Goal: Information Seeking & Learning: Learn about a topic

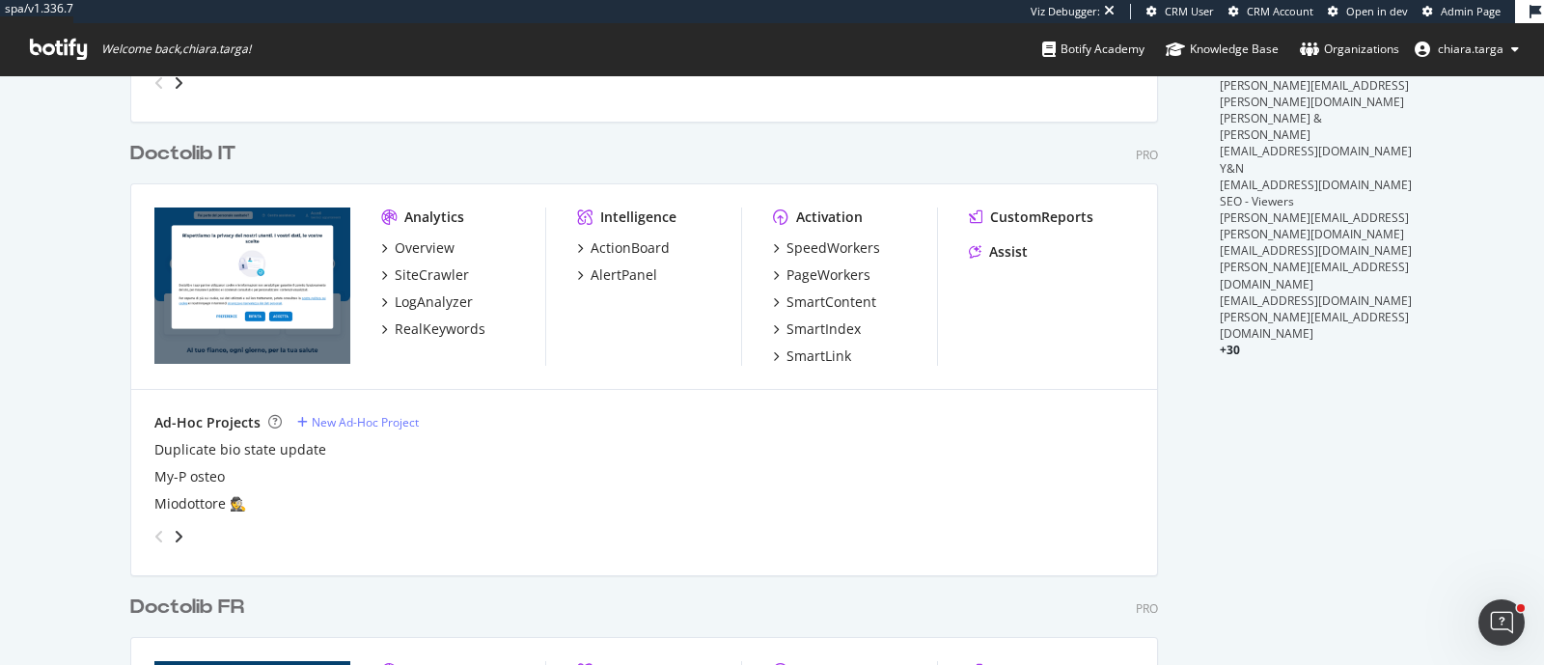
scroll to position [843, 0]
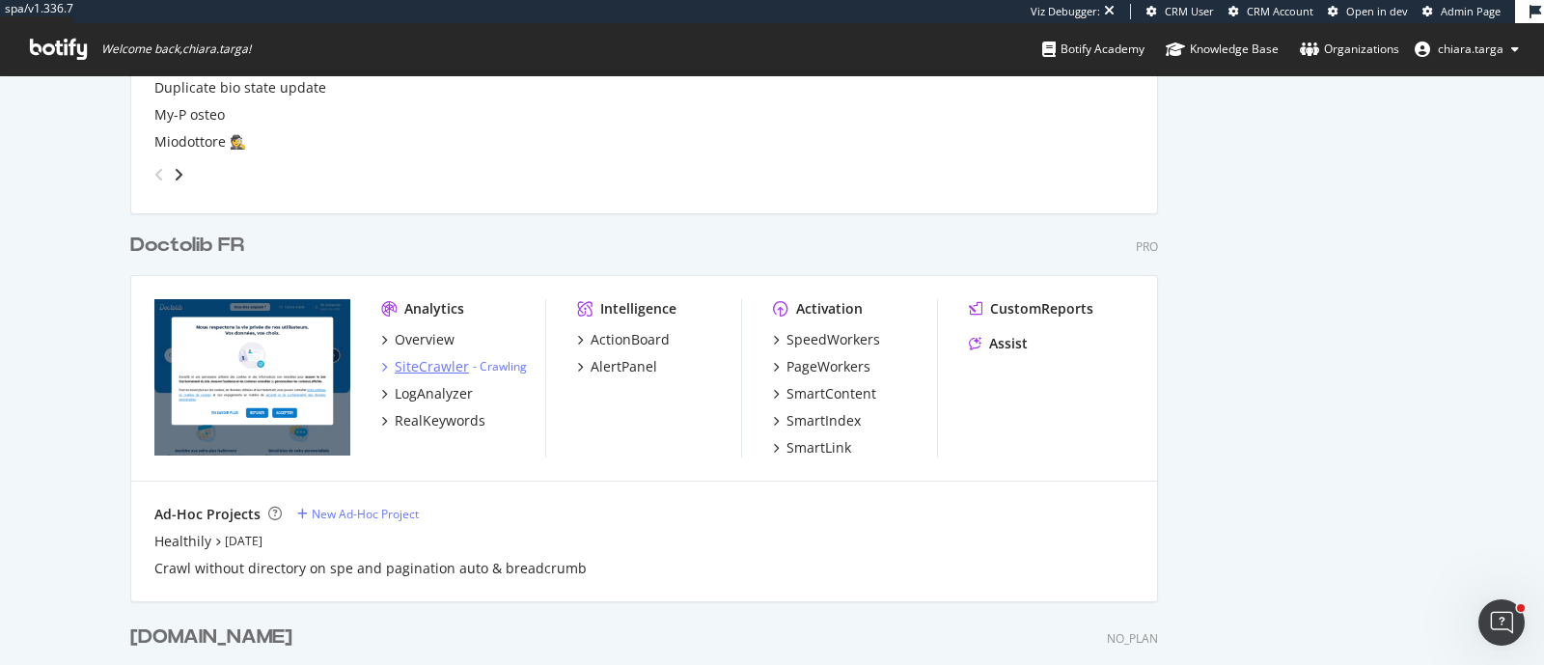
click at [436, 364] on div "SiteCrawler" at bounding box center [432, 366] width 74 height 19
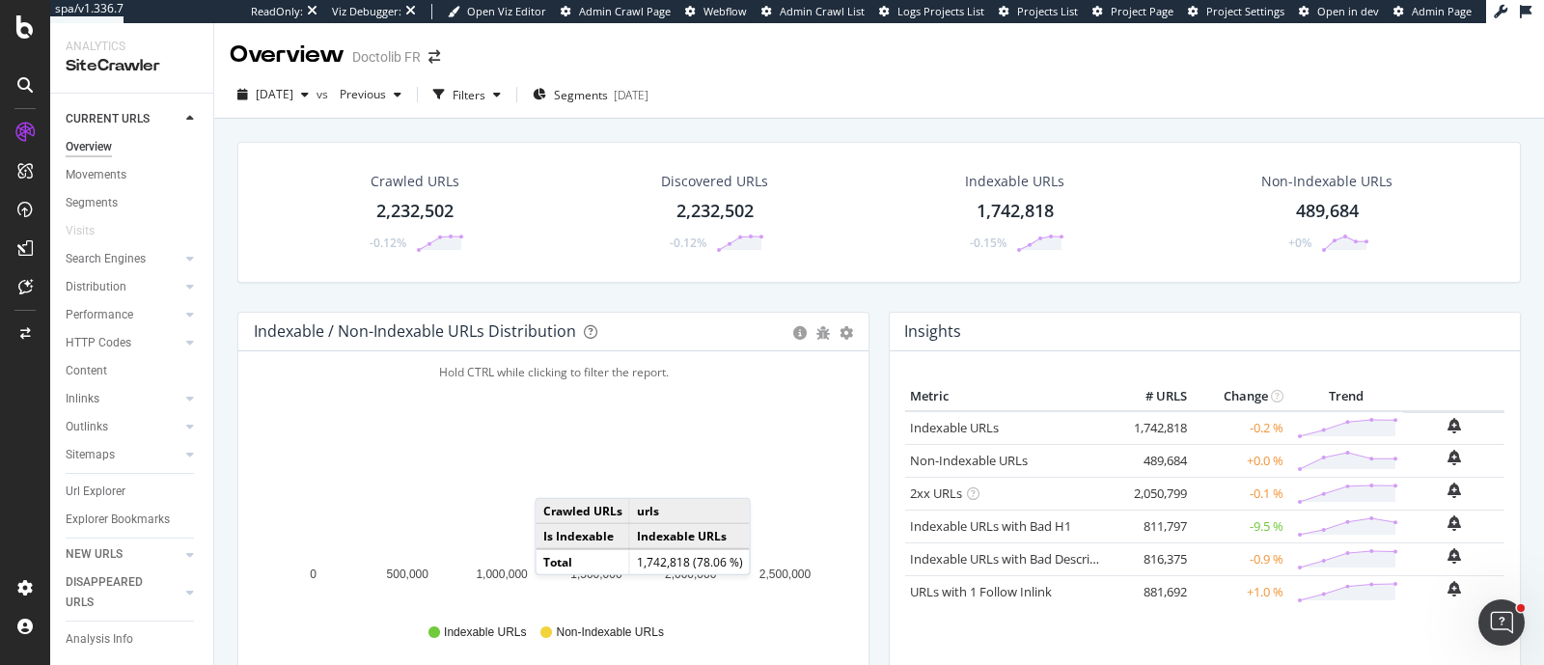
scroll to position [362, 0]
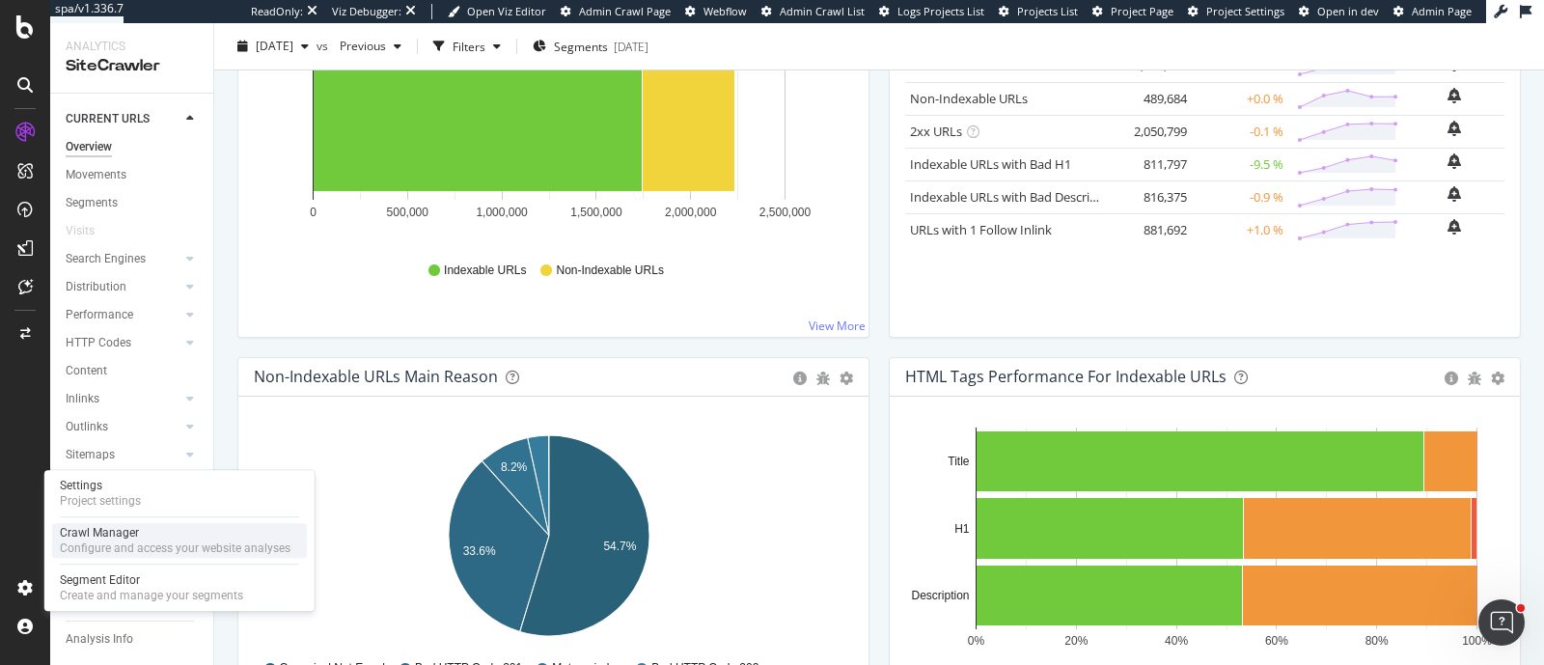
click at [111, 546] on div "Configure and access your website analyses" at bounding box center [175, 547] width 231 height 15
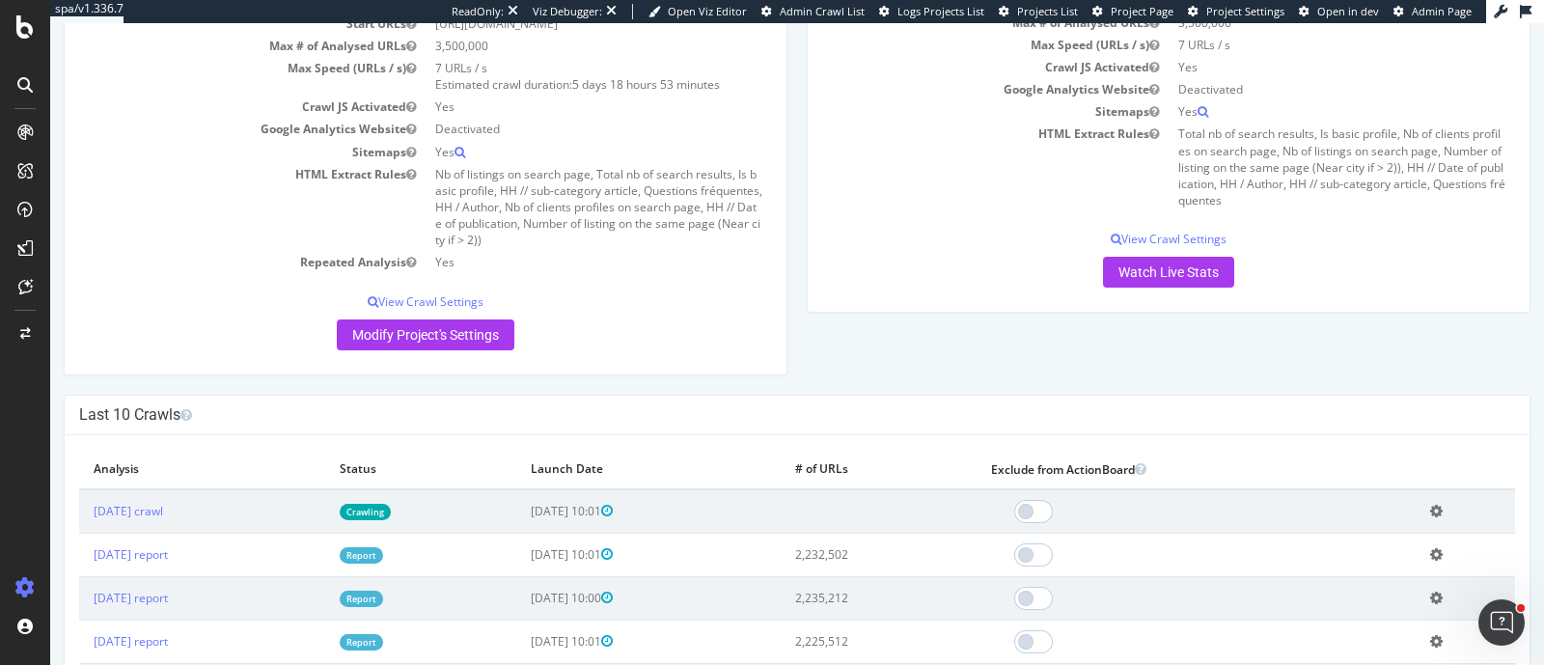
scroll to position [362, 0]
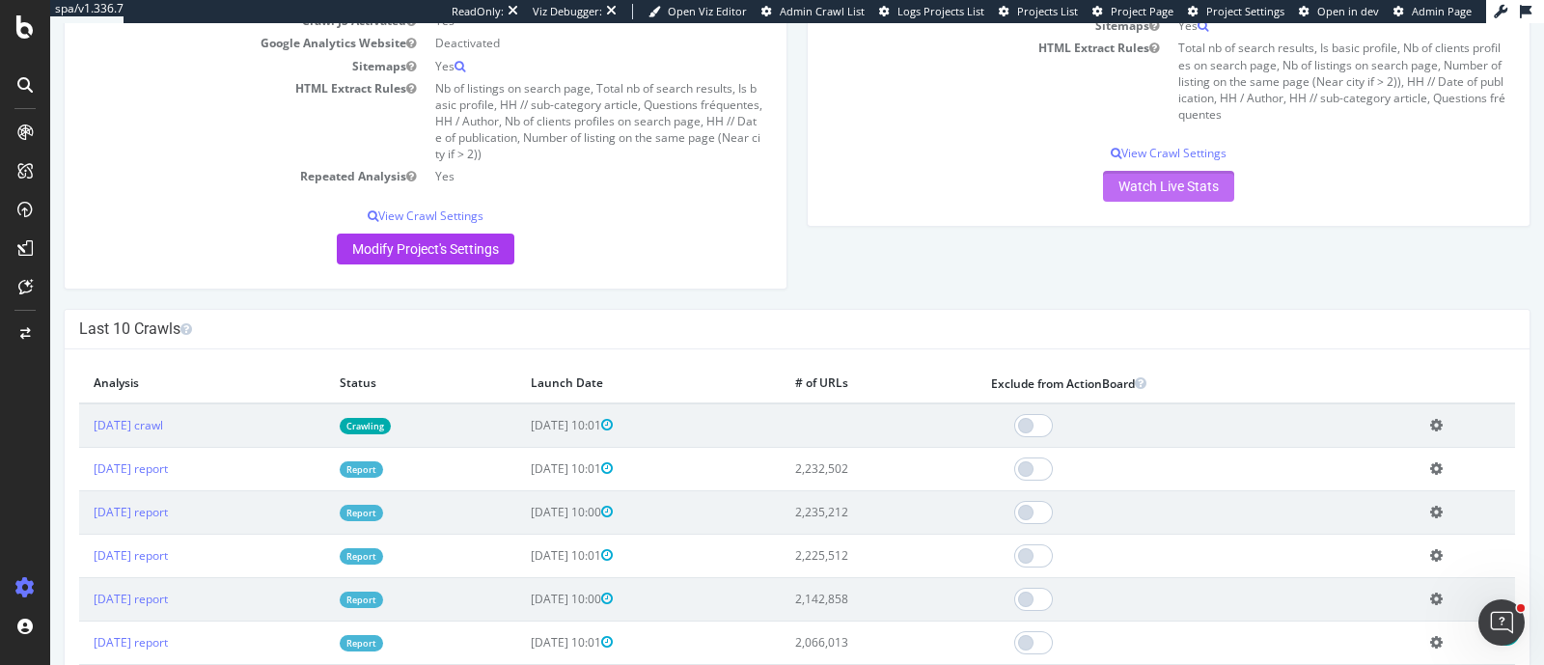
click at [1153, 192] on link "Watch Live Stats" at bounding box center [1168, 186] width 131 height 31
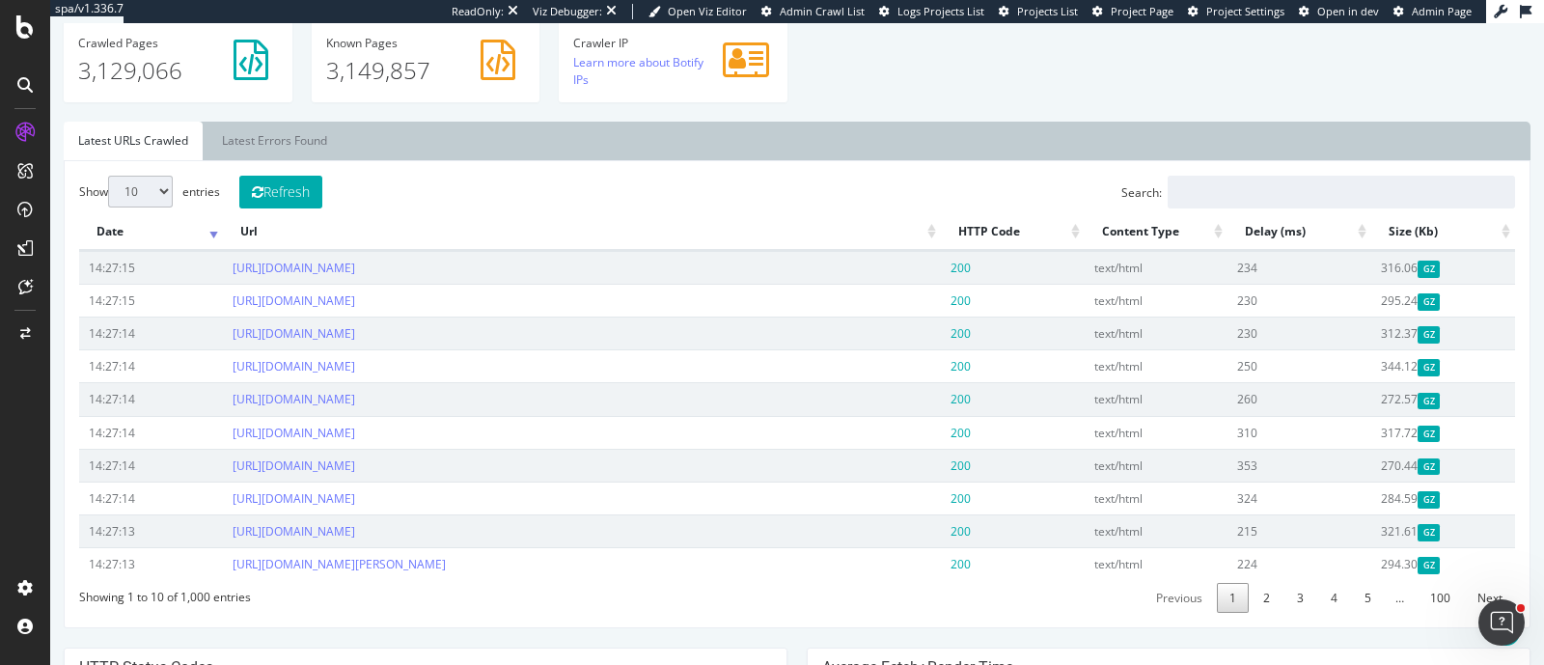
scroll to position [724, 0]
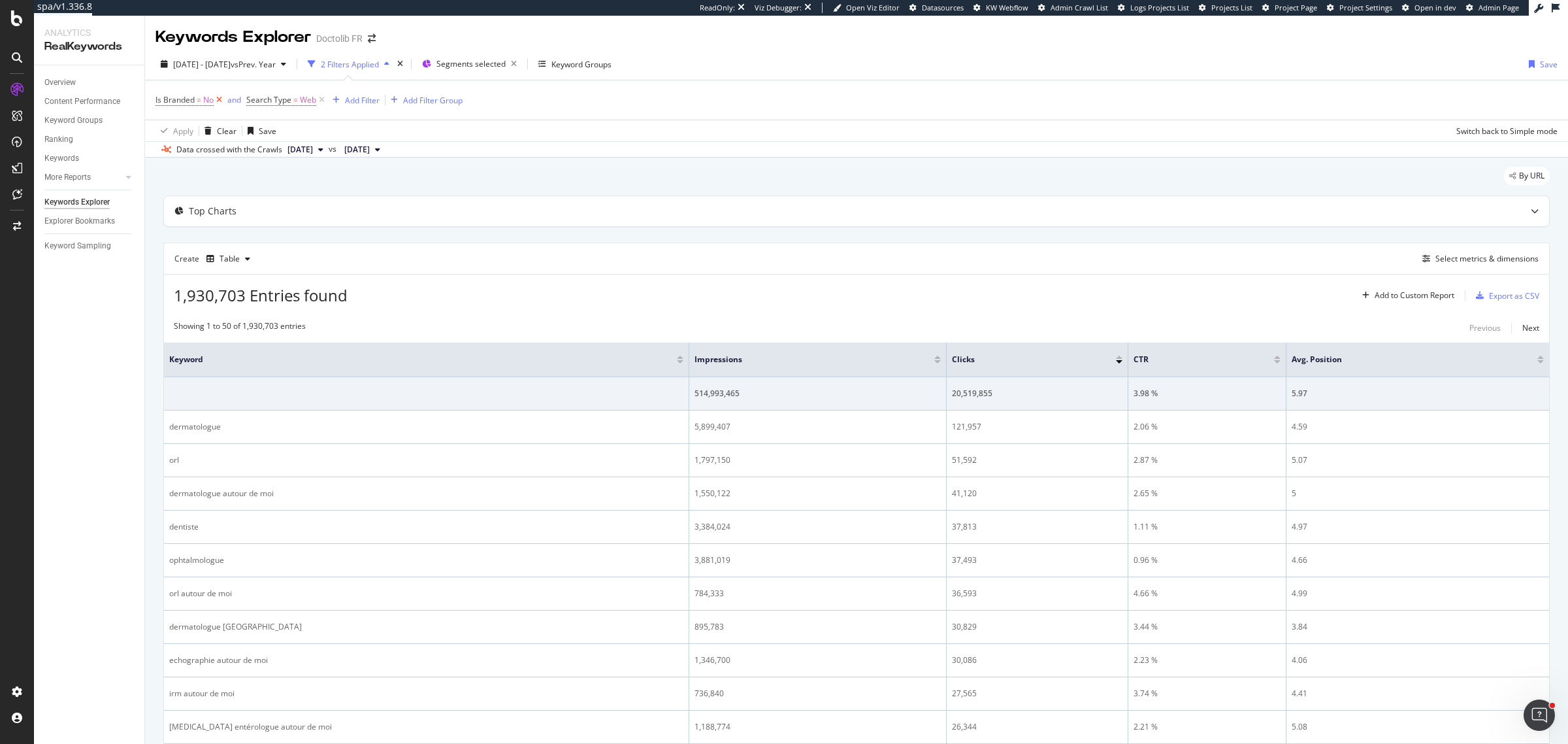
click at [217, 102] on icon at bounding box center [219, 100] width 11 height 13
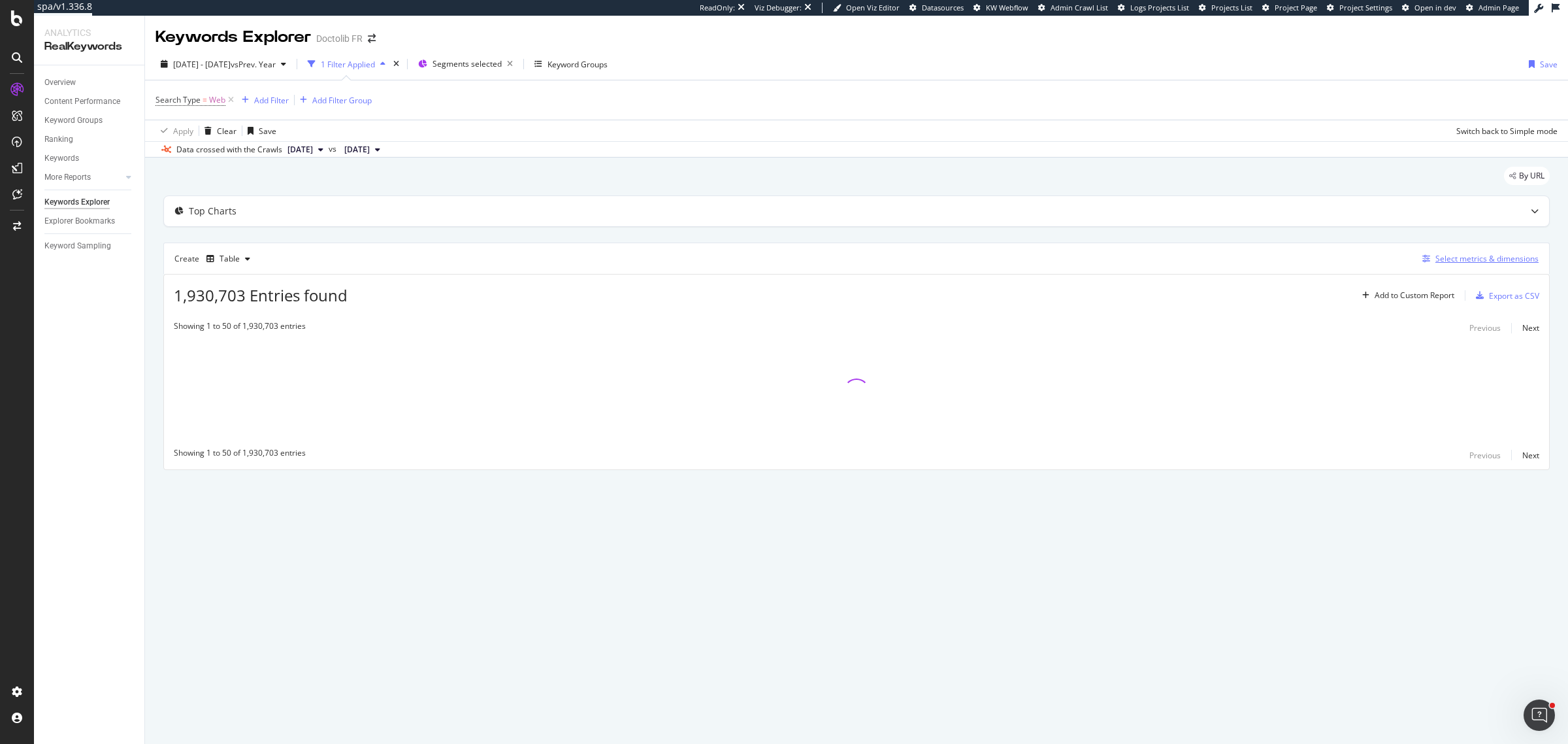
click at [1458, 257] on div "Select metrics & dimensions" at bounding box center [1487, 258] width 103 height 11
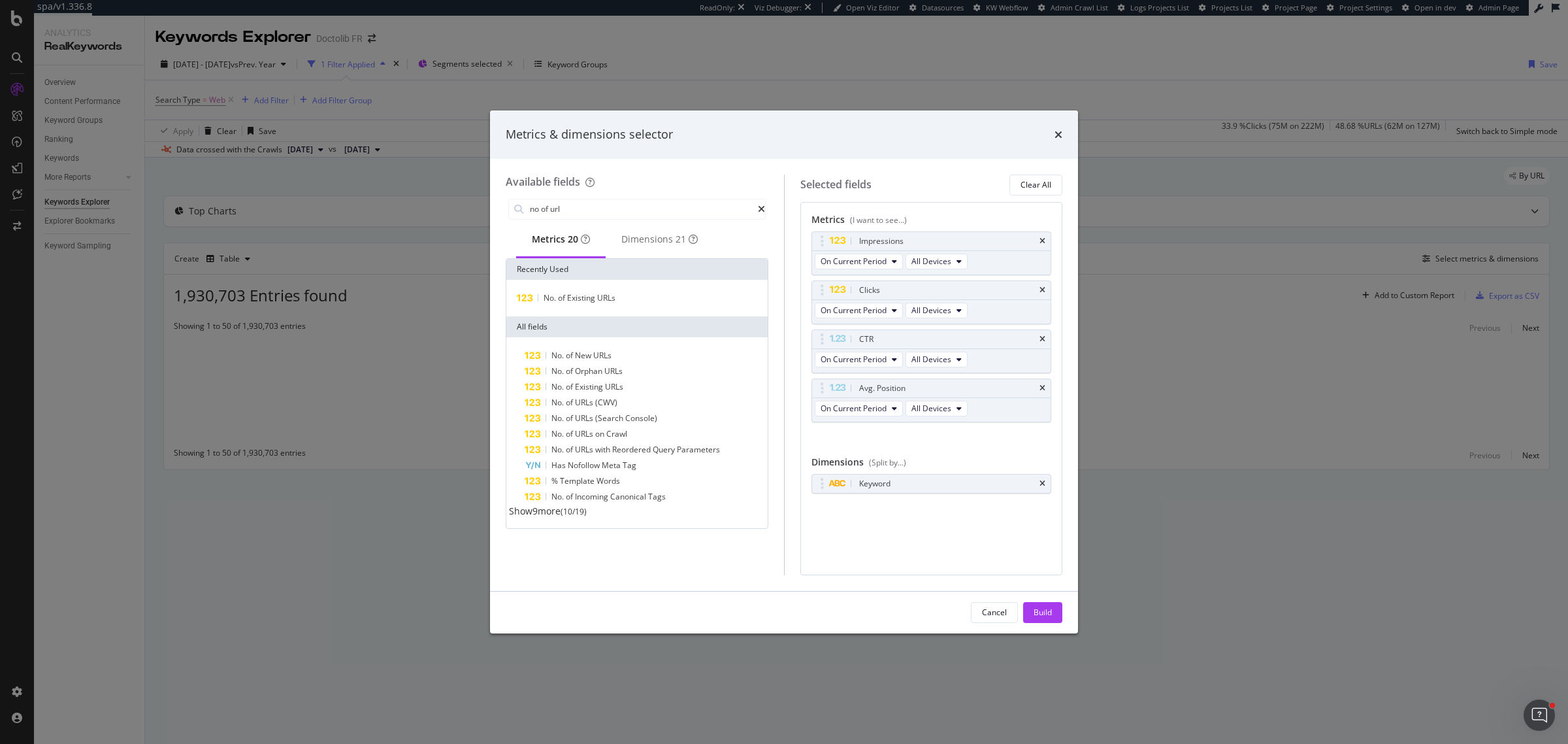
click at [556, 517] on span "Show 9 more" at bounding box center [535, 511] width 51 height 12
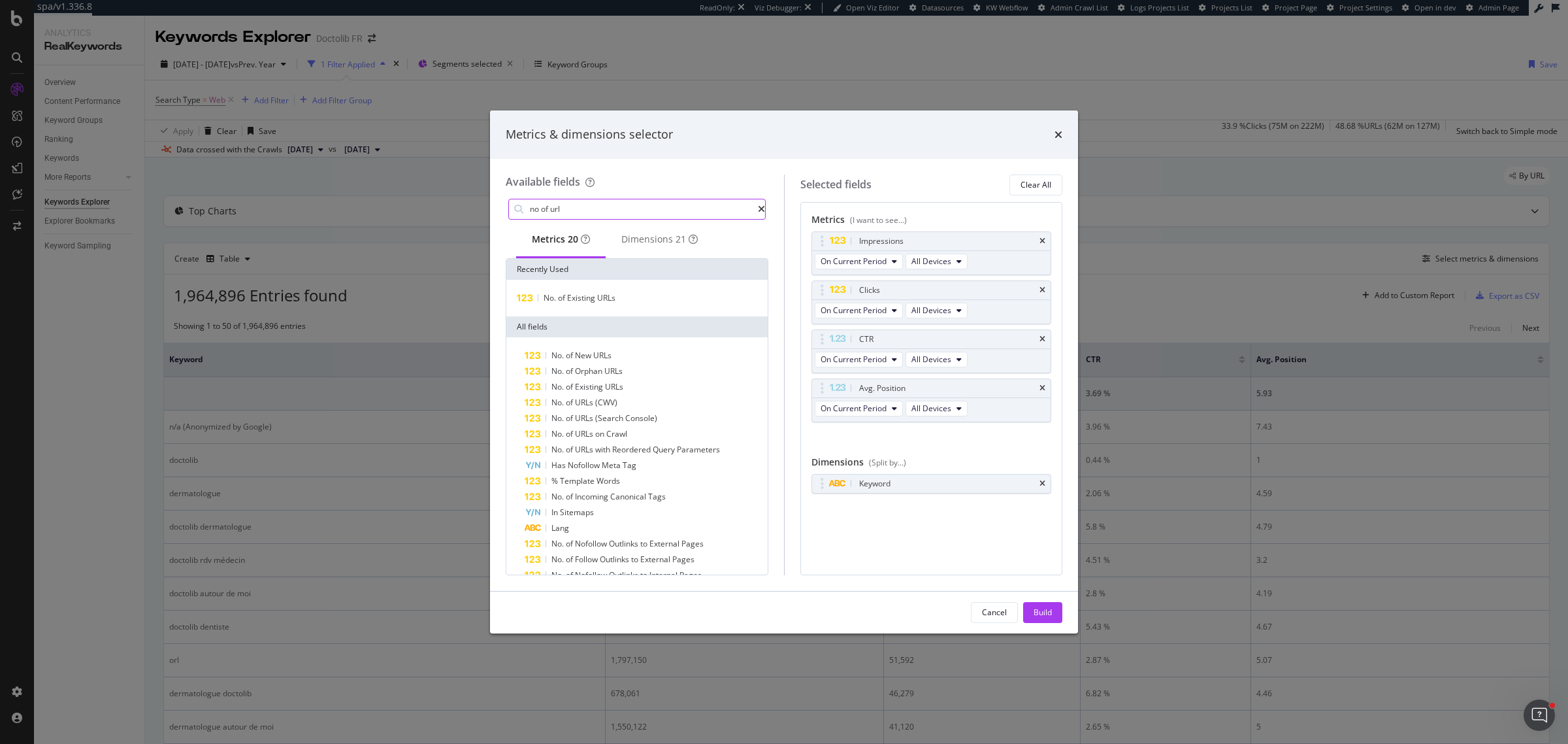
click at [570, 203] on input "no of url" at bounding box center [643, 209] width 230 height 20
click at [547, 208] on input "no of url" at bounding box center [643, 209] width 230 height 20
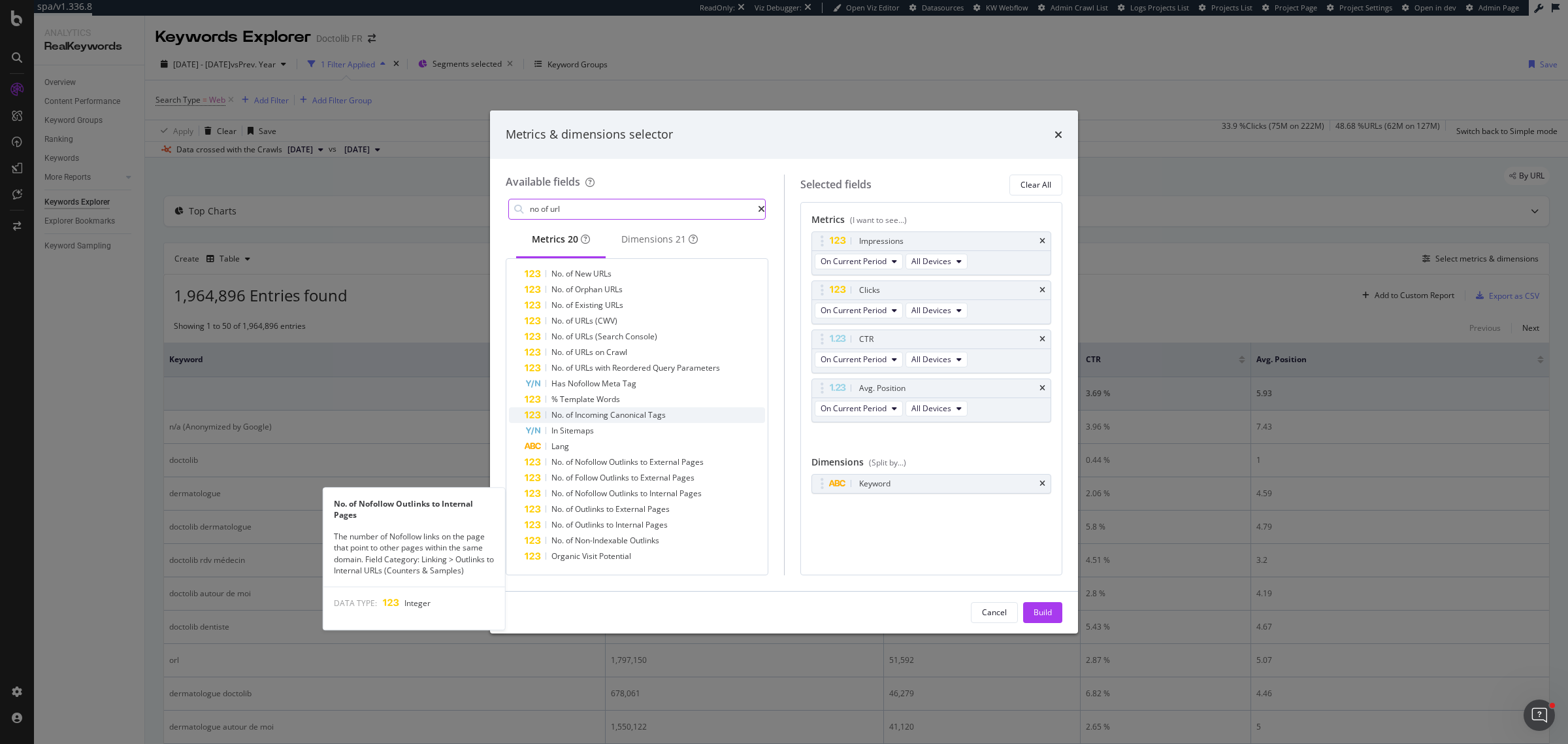
scroll to position [86, 0]
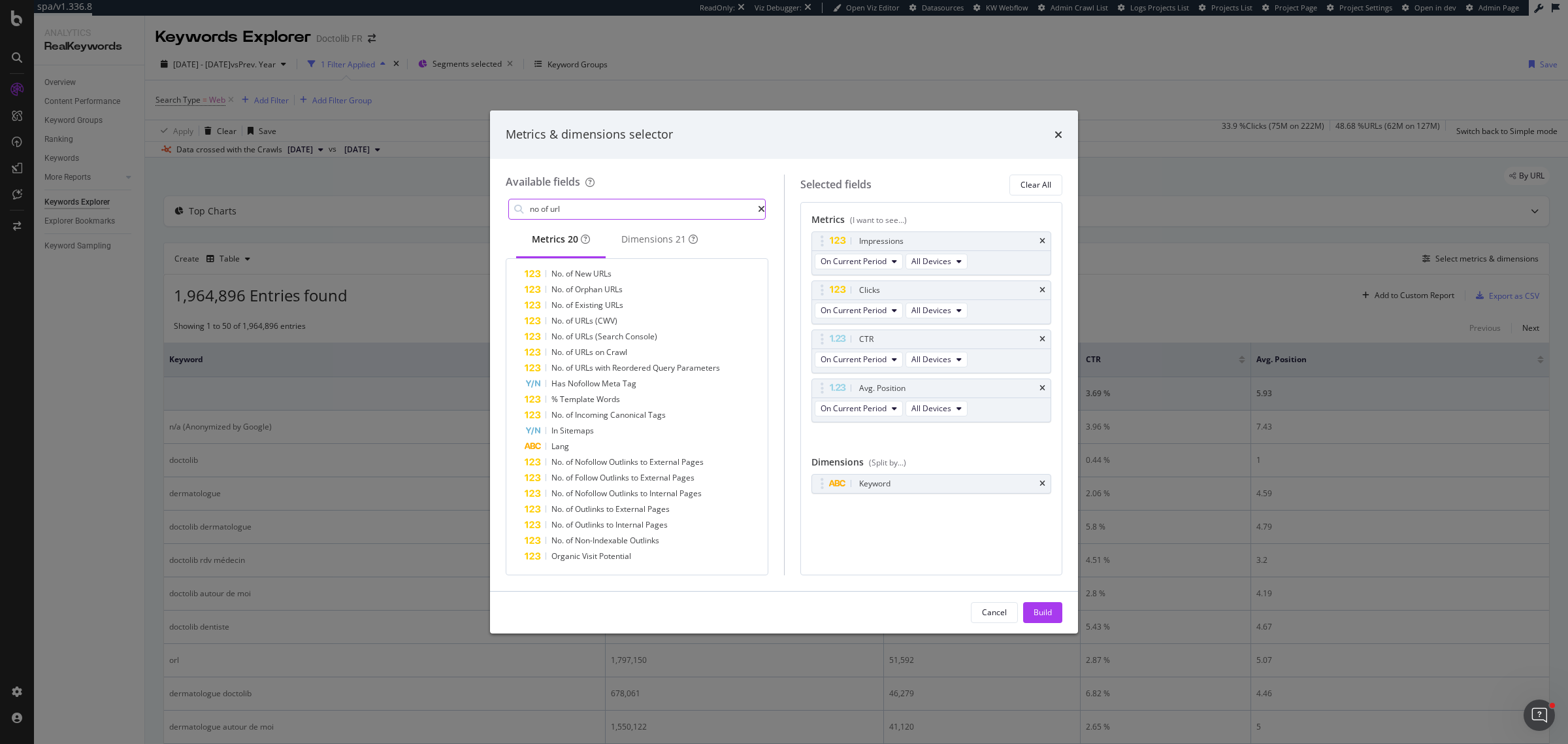
click at [561, 211] on input "no of url" at bounding box center [643, 209] width 230 height 20
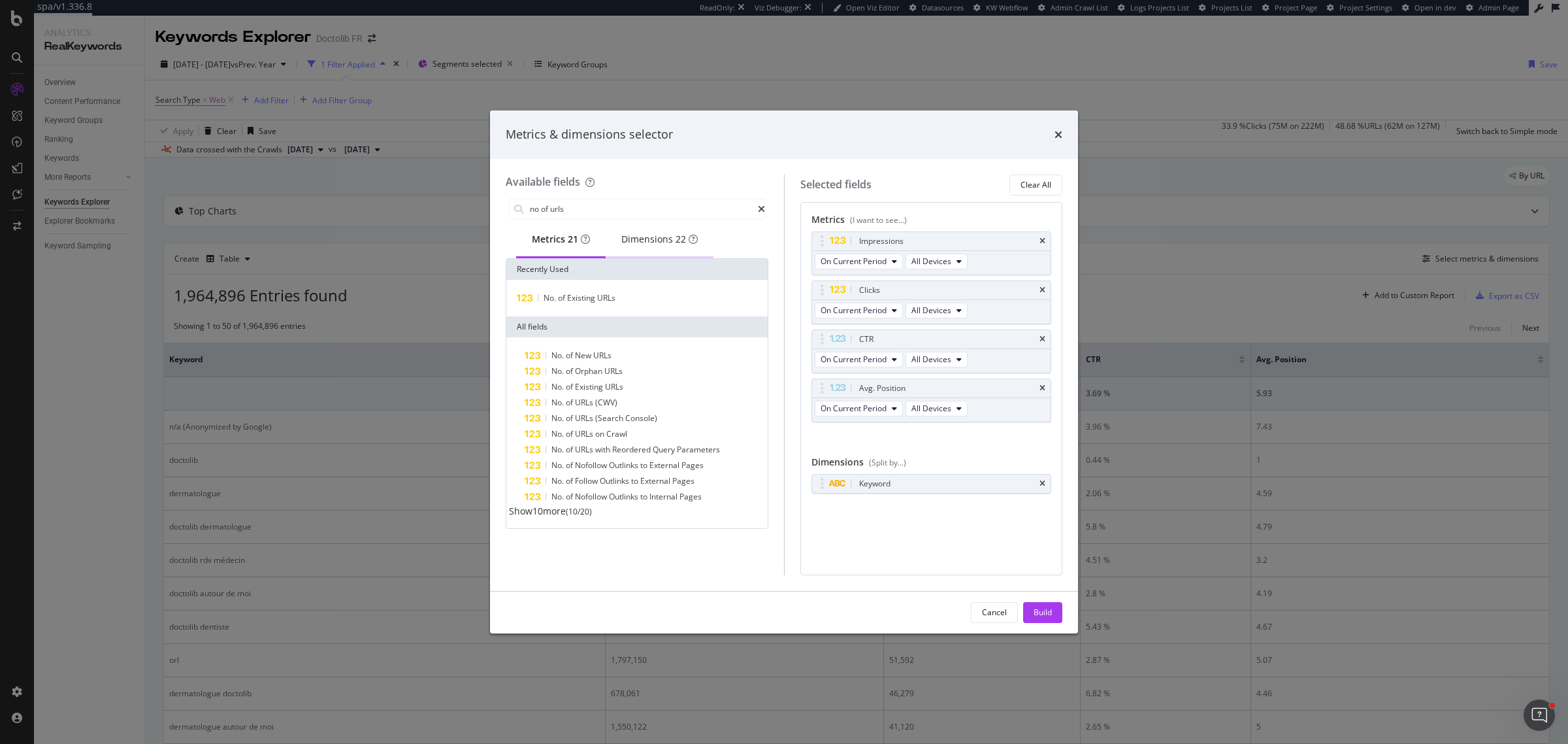
click at [643, 240] on div "Dimensions 22" at bounding box center [660, 239] width 77 height 13
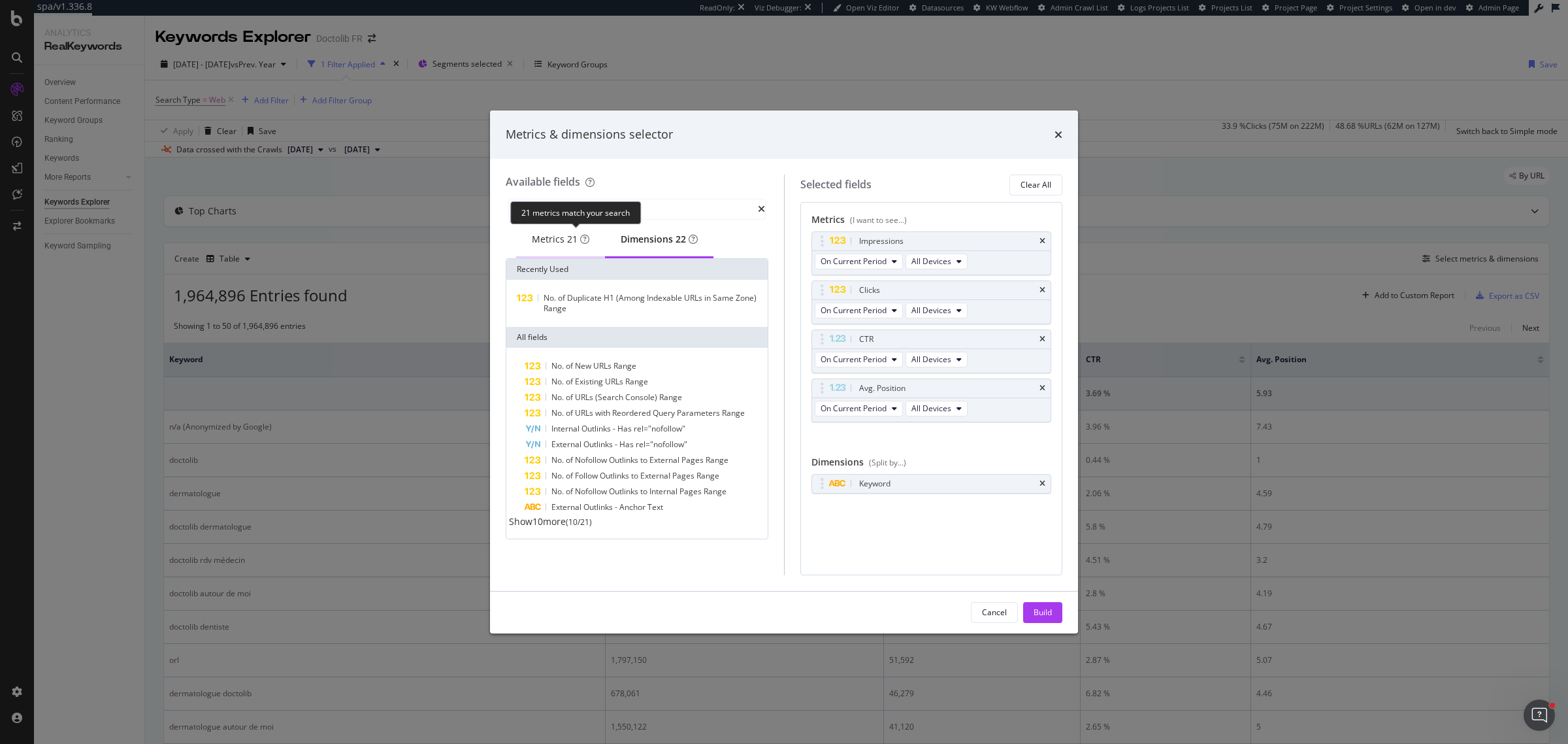
click at [578, 240] on div "21" at bounding box center [572, 239] width 10 height 13
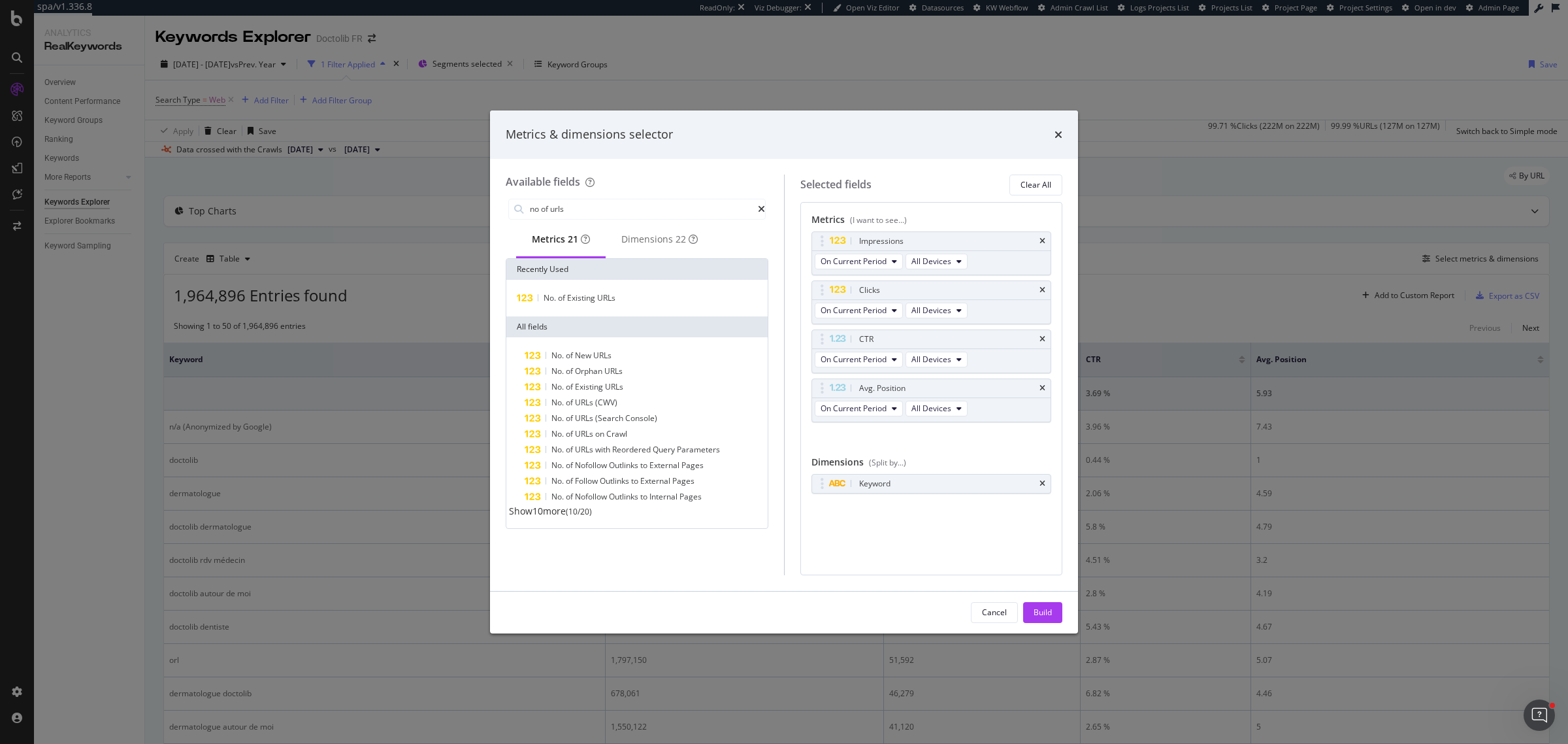
click at [543, 517] on span "Show 10 more" at bounding box center [538, 511] width 57 height 12
click at [622, 298] on div "No. of Existing URLs" at bounding box center [637, 297] width 256 height 16
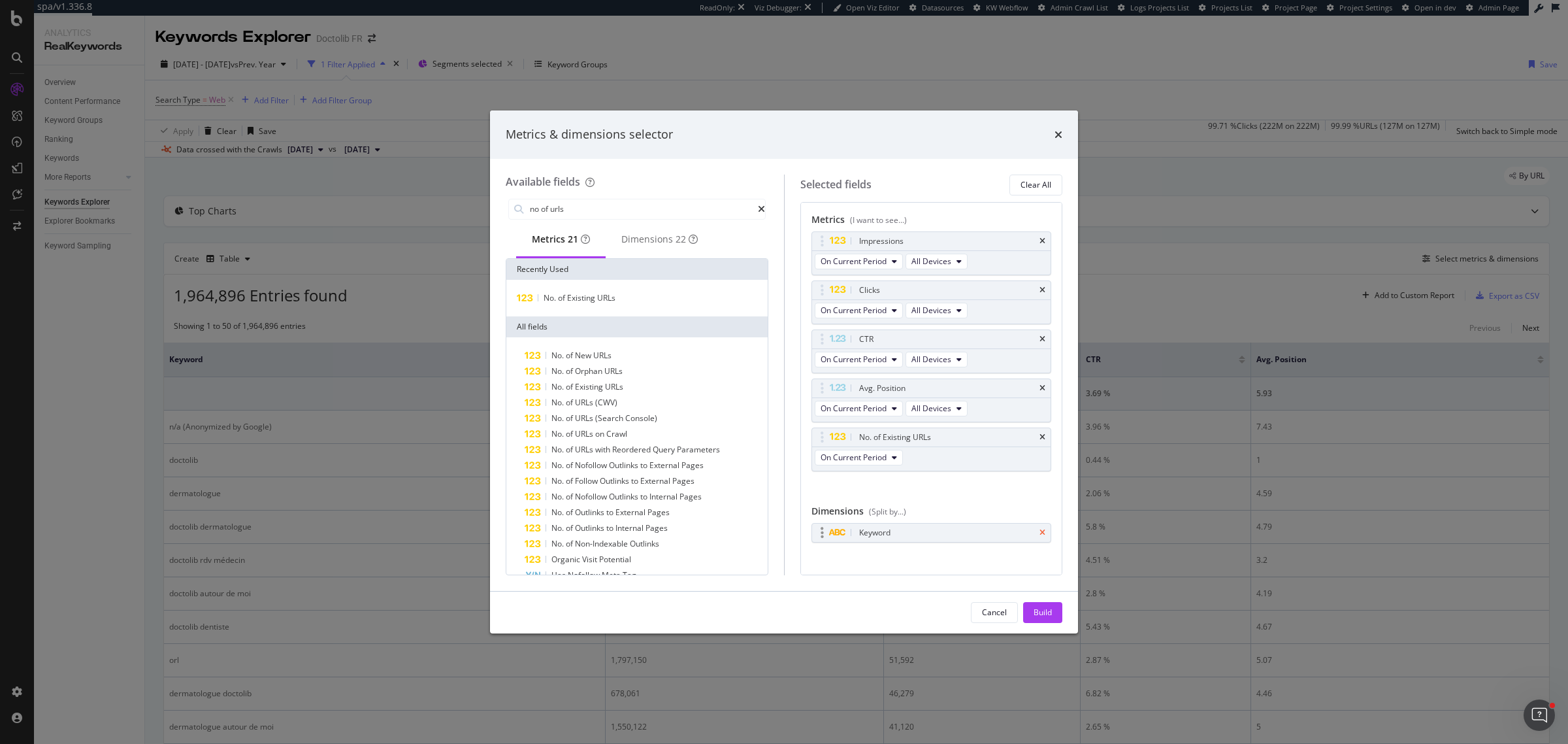
click at [1040, 533] on icon "times" at bounding box center [1042, 533] width 6 height 8
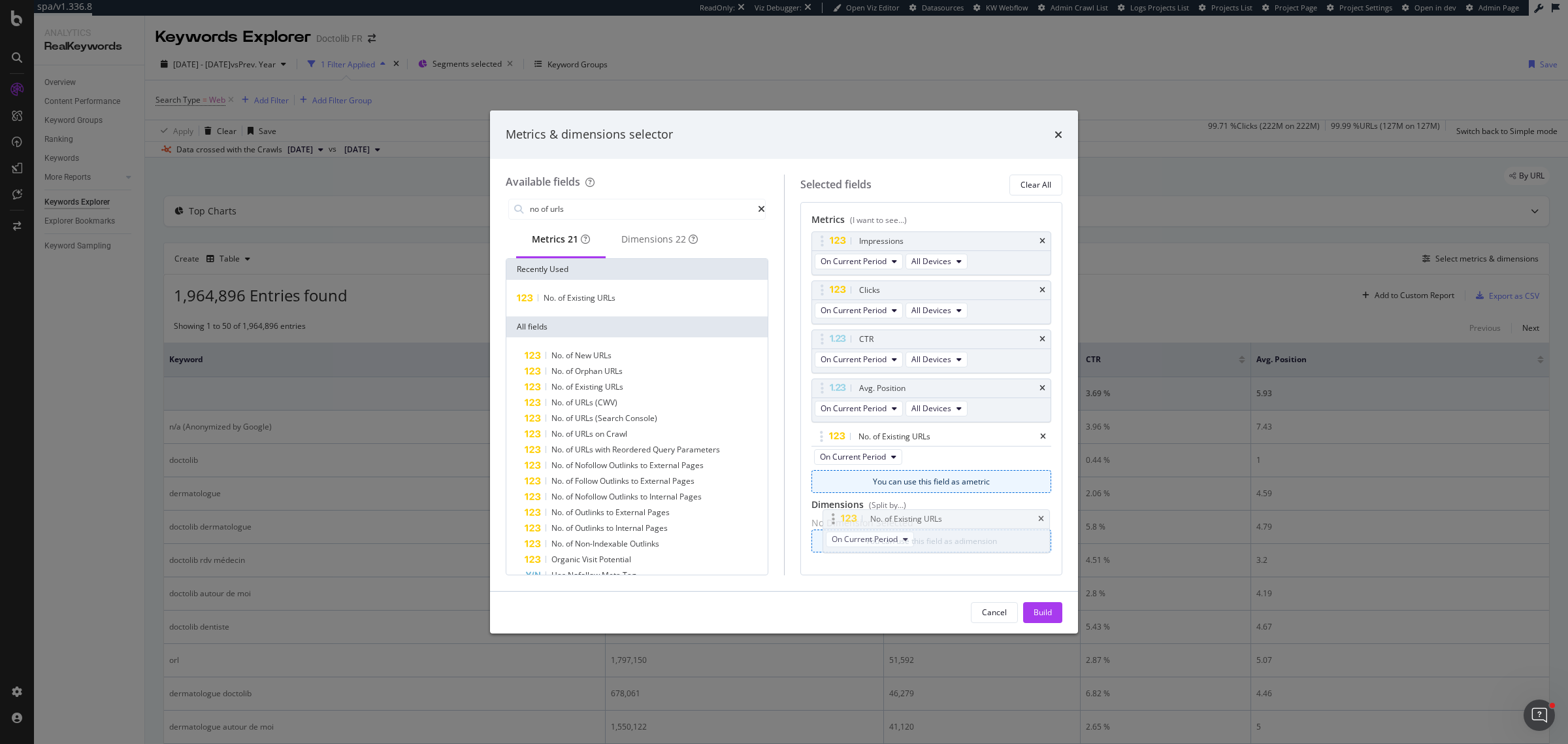
scroll to position [9, 0]
drag, startPoint x: 830, startPoint y: 438, endPoint x: 842, endPoint y: 518, distance: 80.9
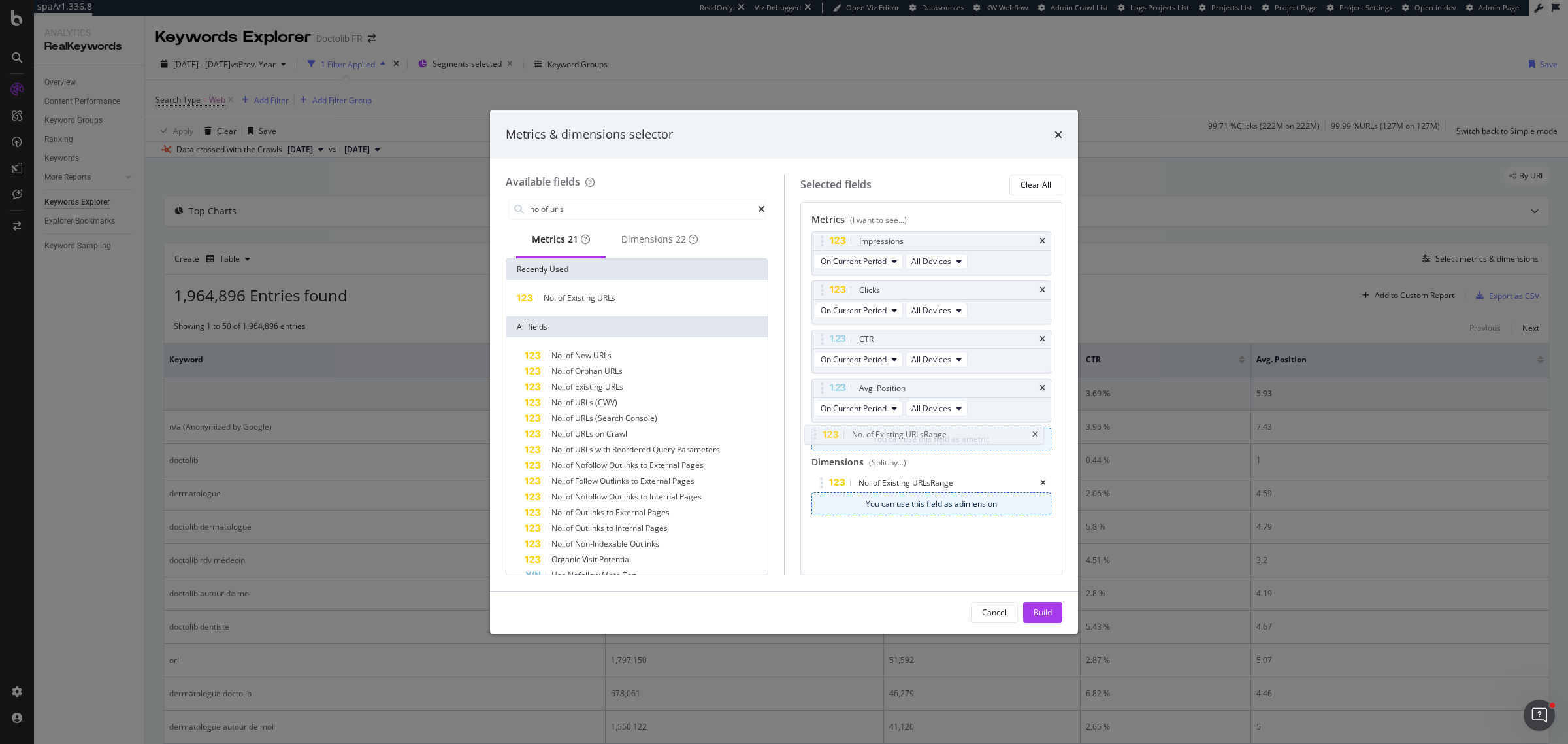
drag, startPoint x: 832, startPoint y: 482, endPoint x: 826, endPoint y: 441, distance: 41.4
click at [1026, 340] on div "CTR" at bounding box center [931, 339] width 239 height 18
click at [1040, 288] on icon "times" at bounding box center [1042, 291] width 6 height 8
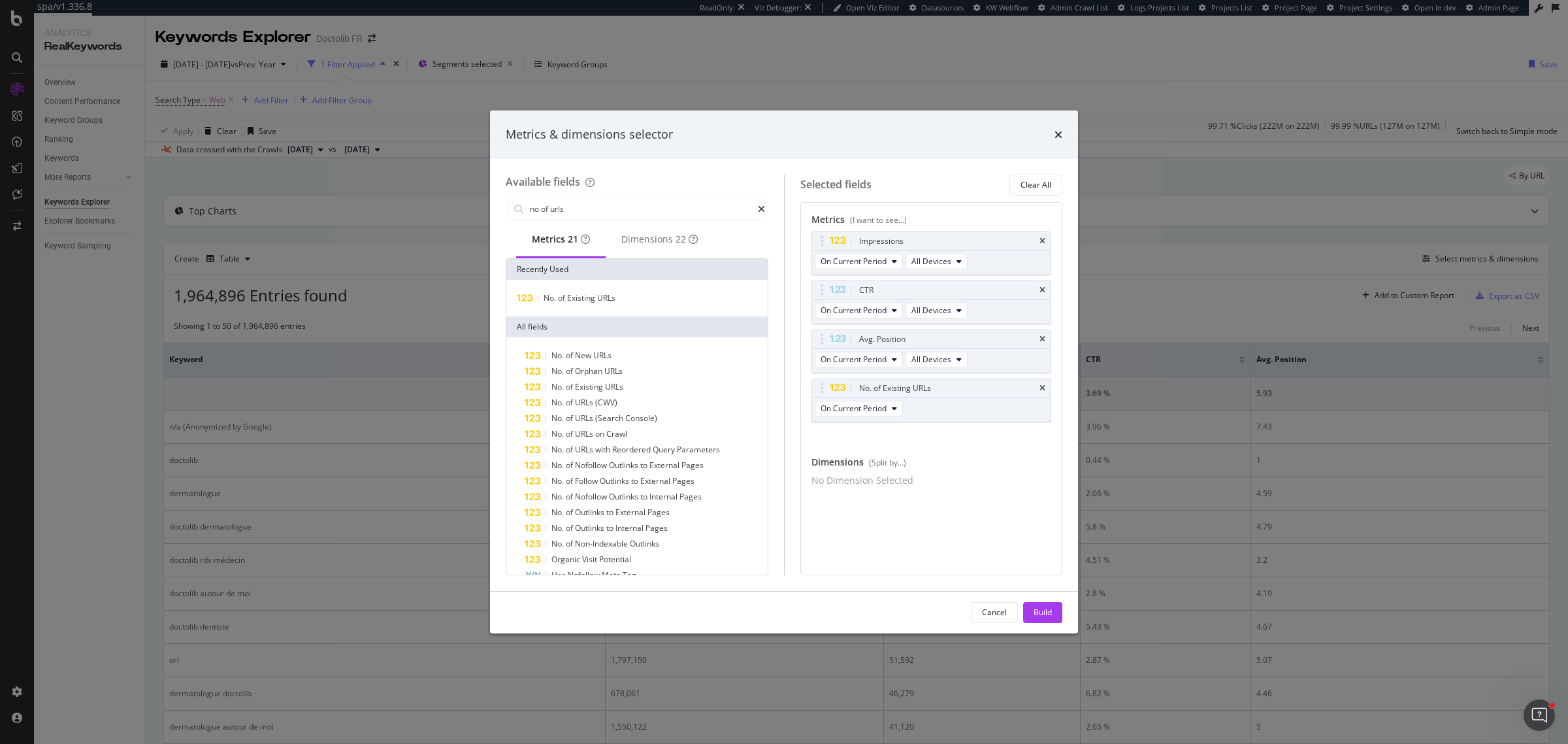
click at [1030, 288] on div "CTR" at bounding box center [947, 290] width 181 height 13
click at [1041, 289] on icon "times" at bounding box center [1042, 291] width 6 height 8
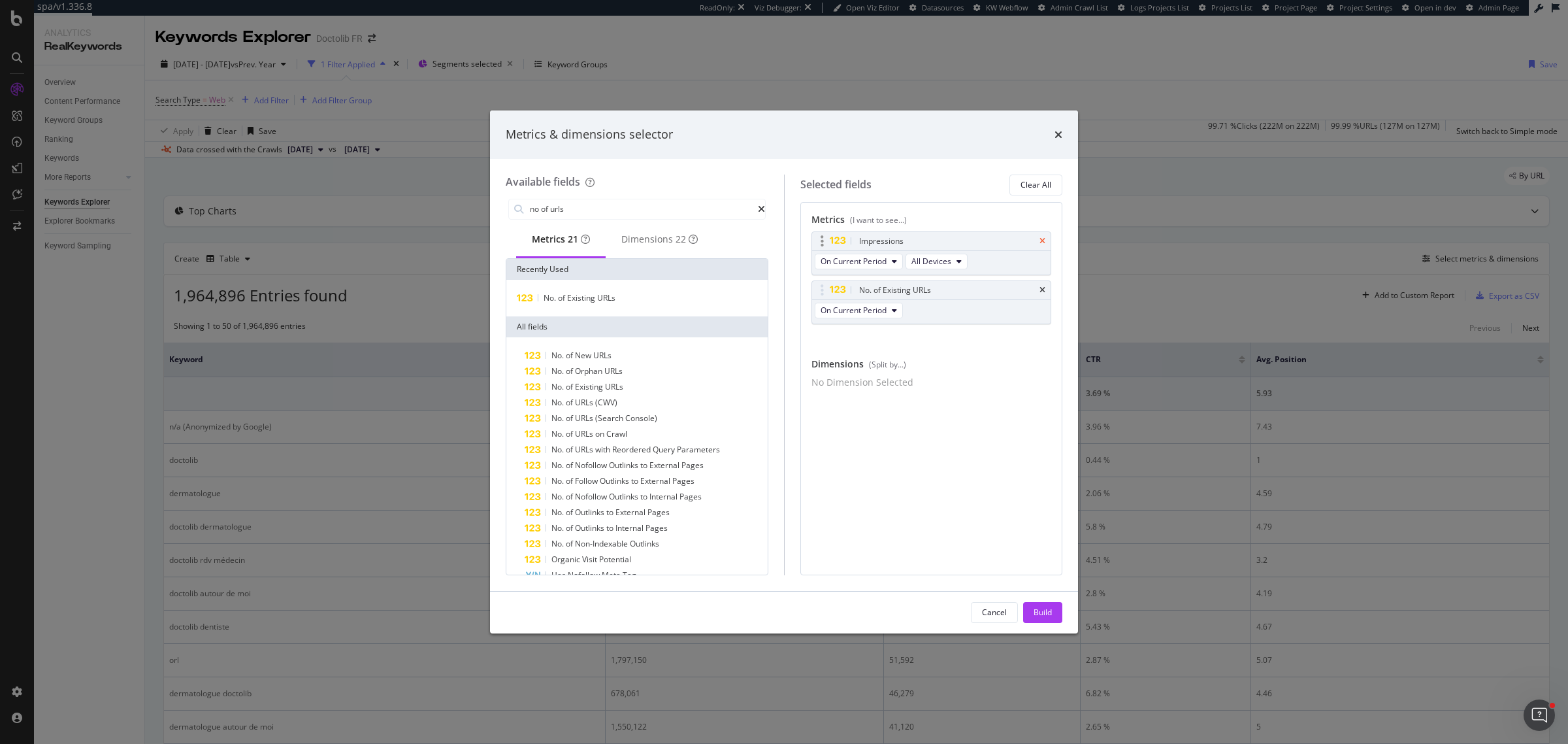
click at [1044, 241] on icon "times" at bounding box center [1042, 241] width 6 height 8
click at [619, 208] on input "no of urls" at bounding box center [643, 209] width 230 height 20
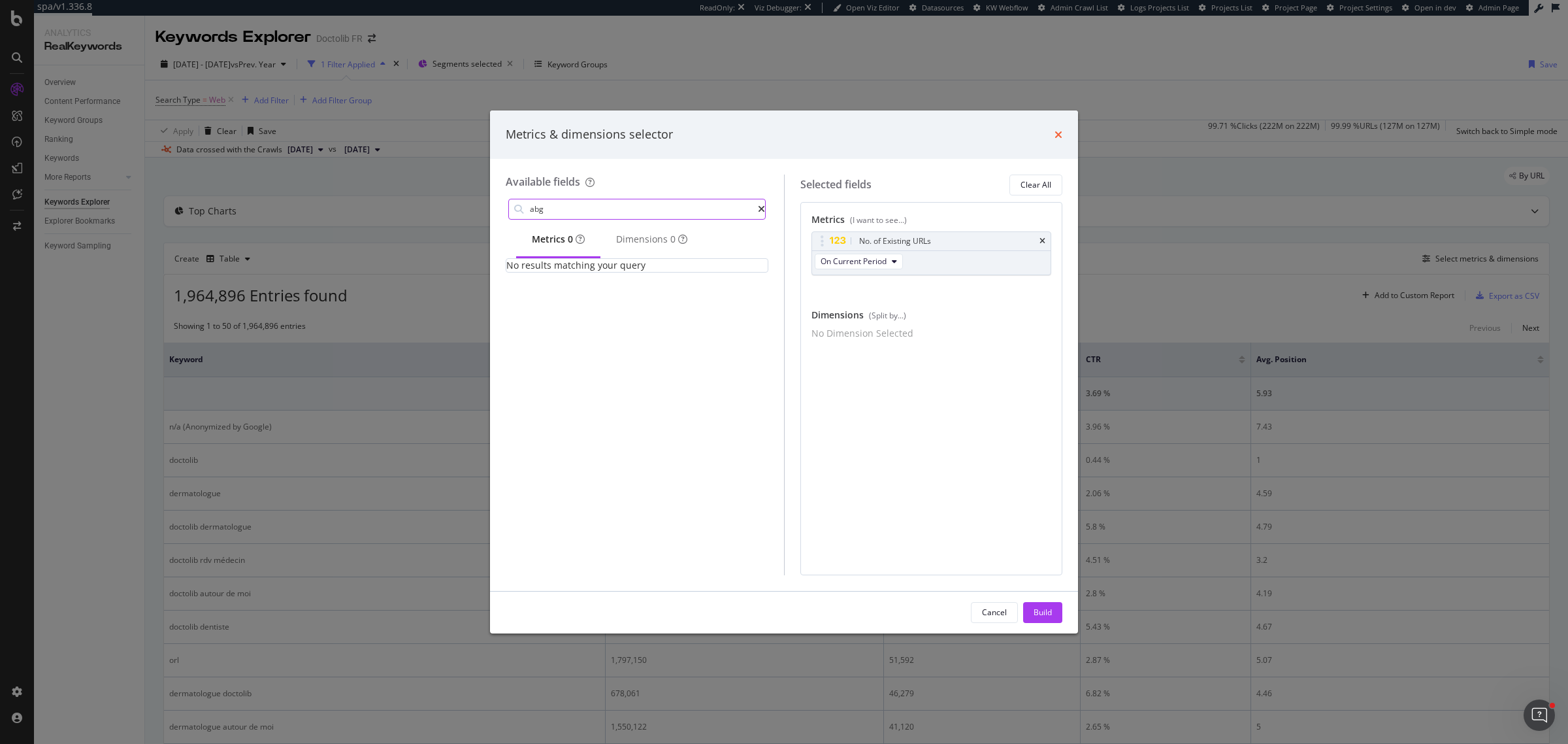
type input "abg"
click at [1057, 135] on icon "times" at bounding box center [1059, 134] width 8 height 10
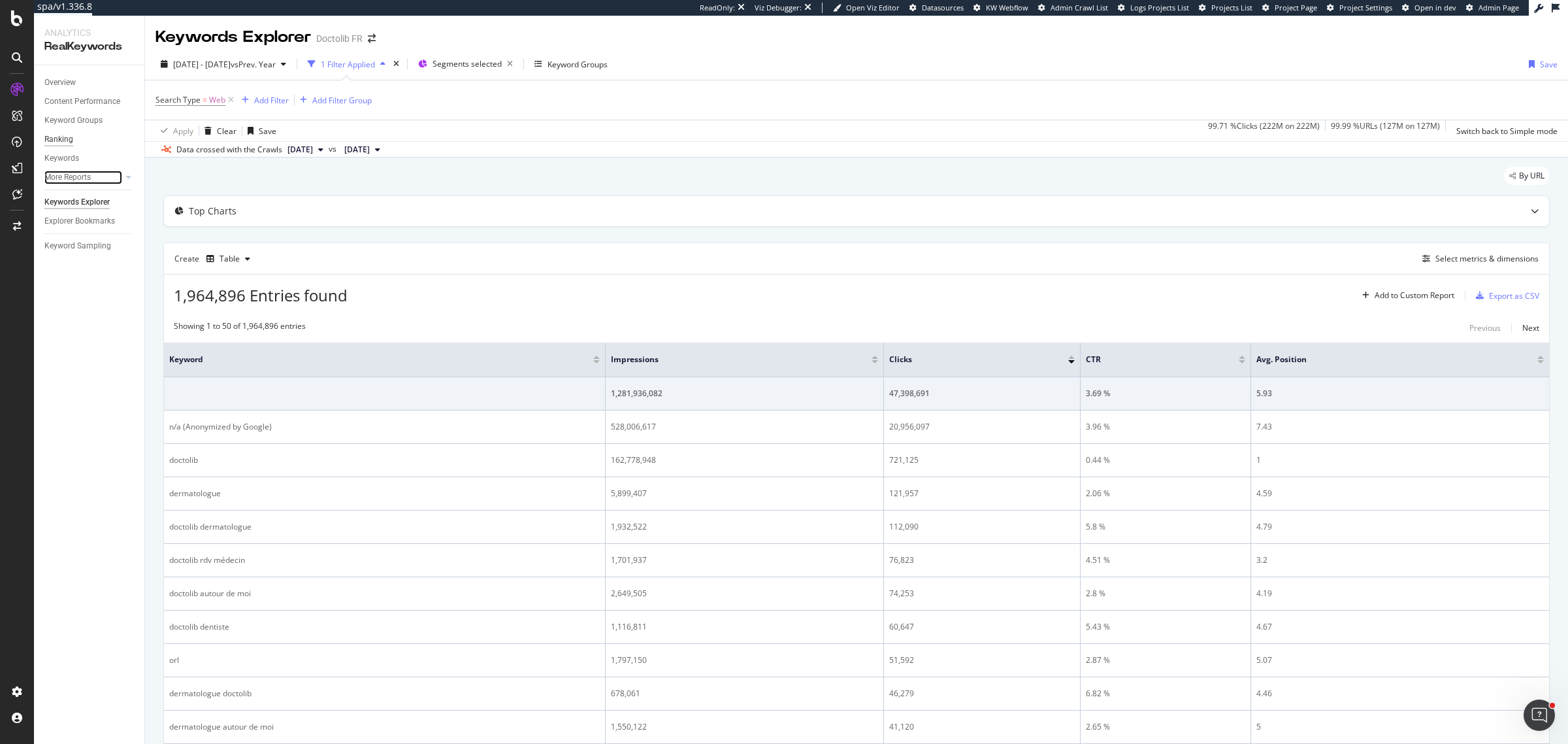
drag, startPoint x: 89, startPoint y: 175, endPoint x: 70, endPoint y: 142, distance: 38.1
click at [89, 175] on div "More Reports" at bounding box center [68, 178] width 47 height 14
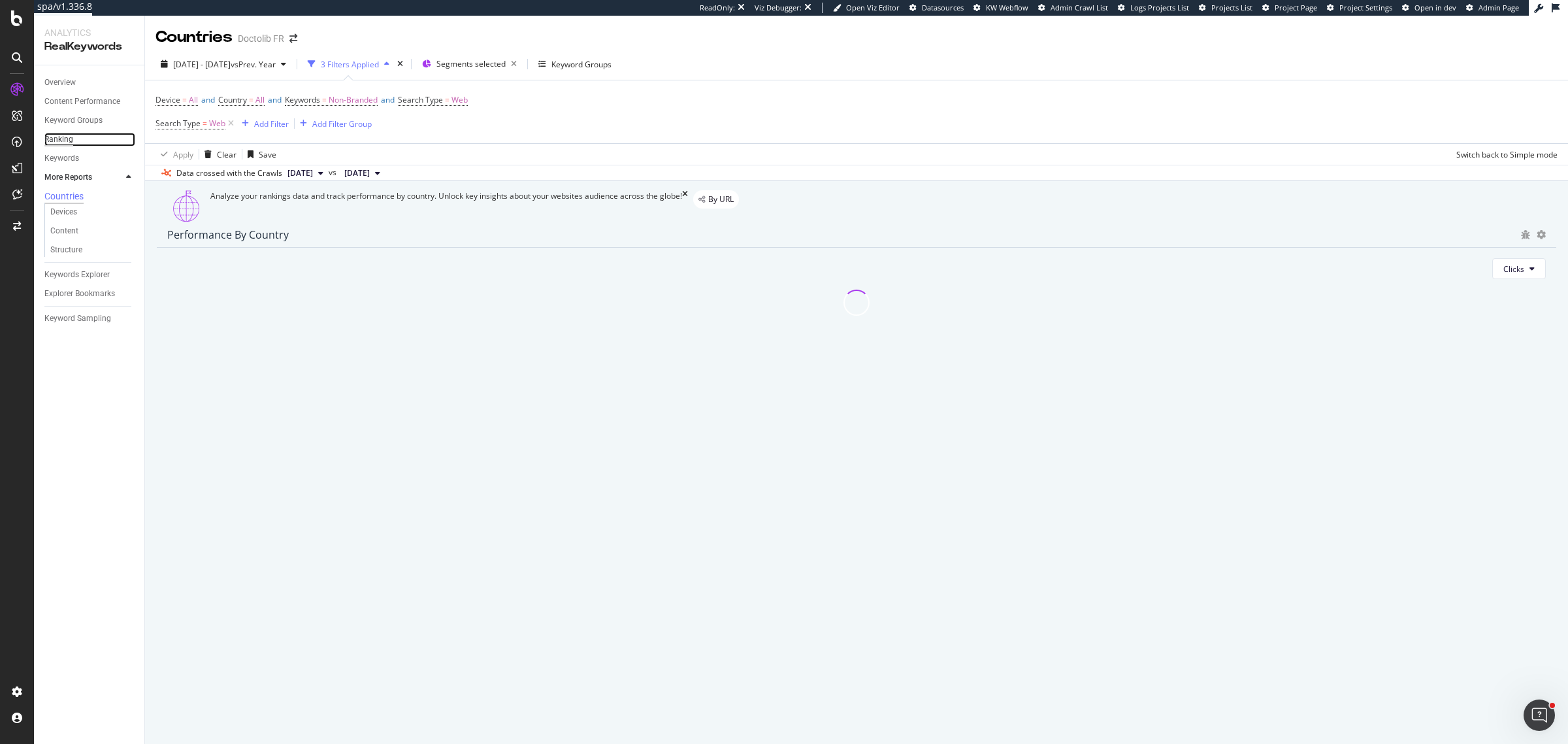
click at [68, 139] on div "Ranking" at bounding box center [59, 140] width 28 height 14
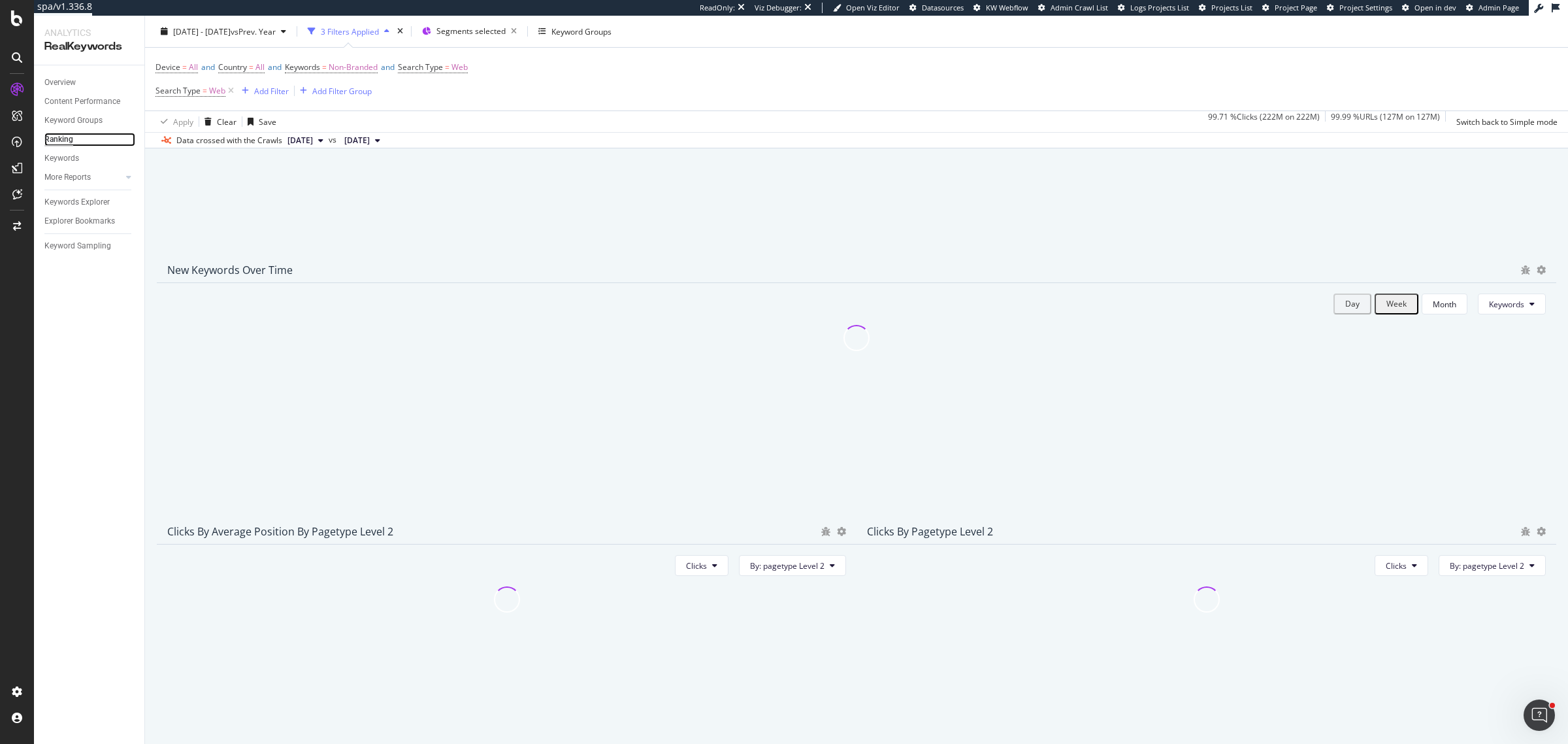
scroll to position [82, 0]
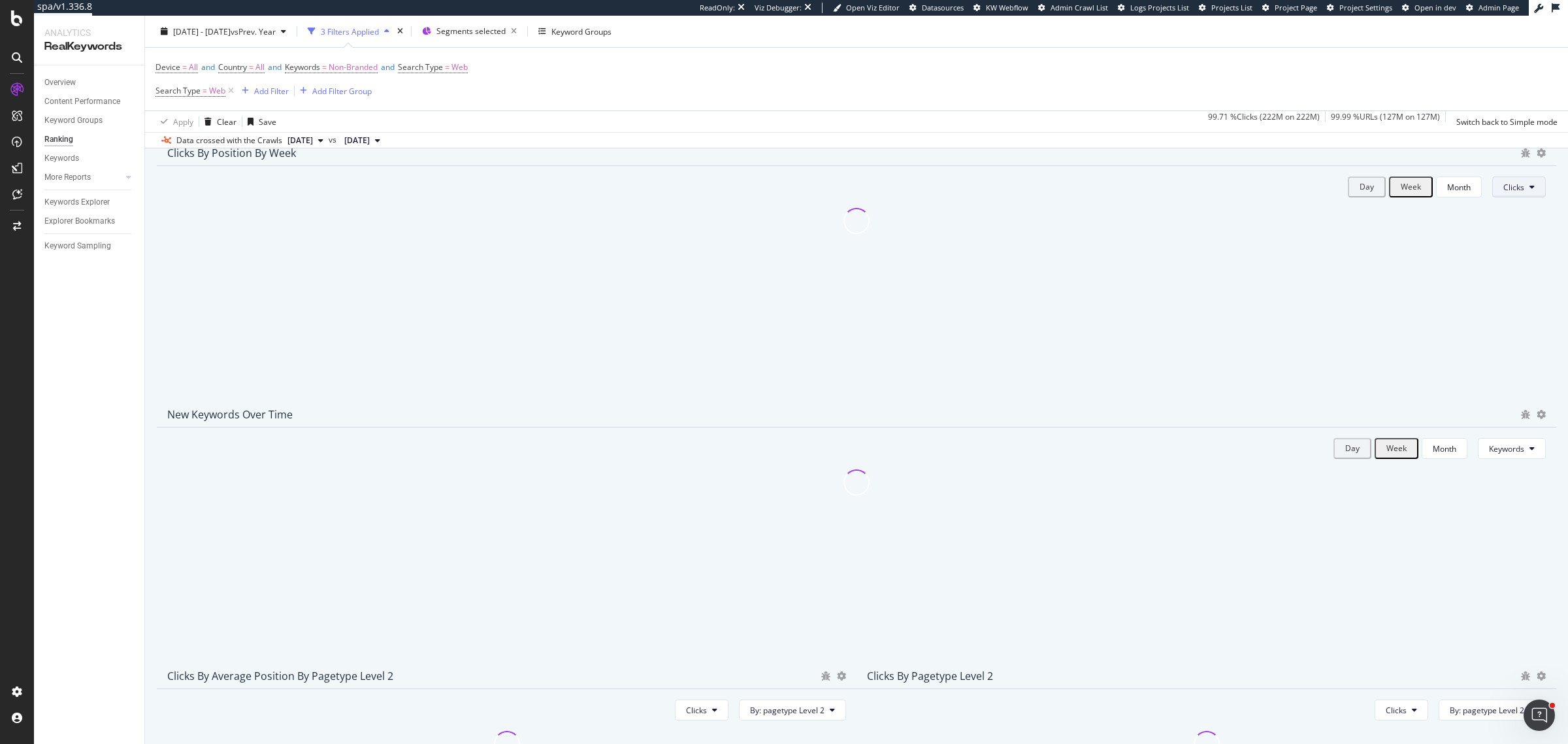
click at [1504, 193] on span "Clicks" at bounding box center [1514, 187] width 21 height 11
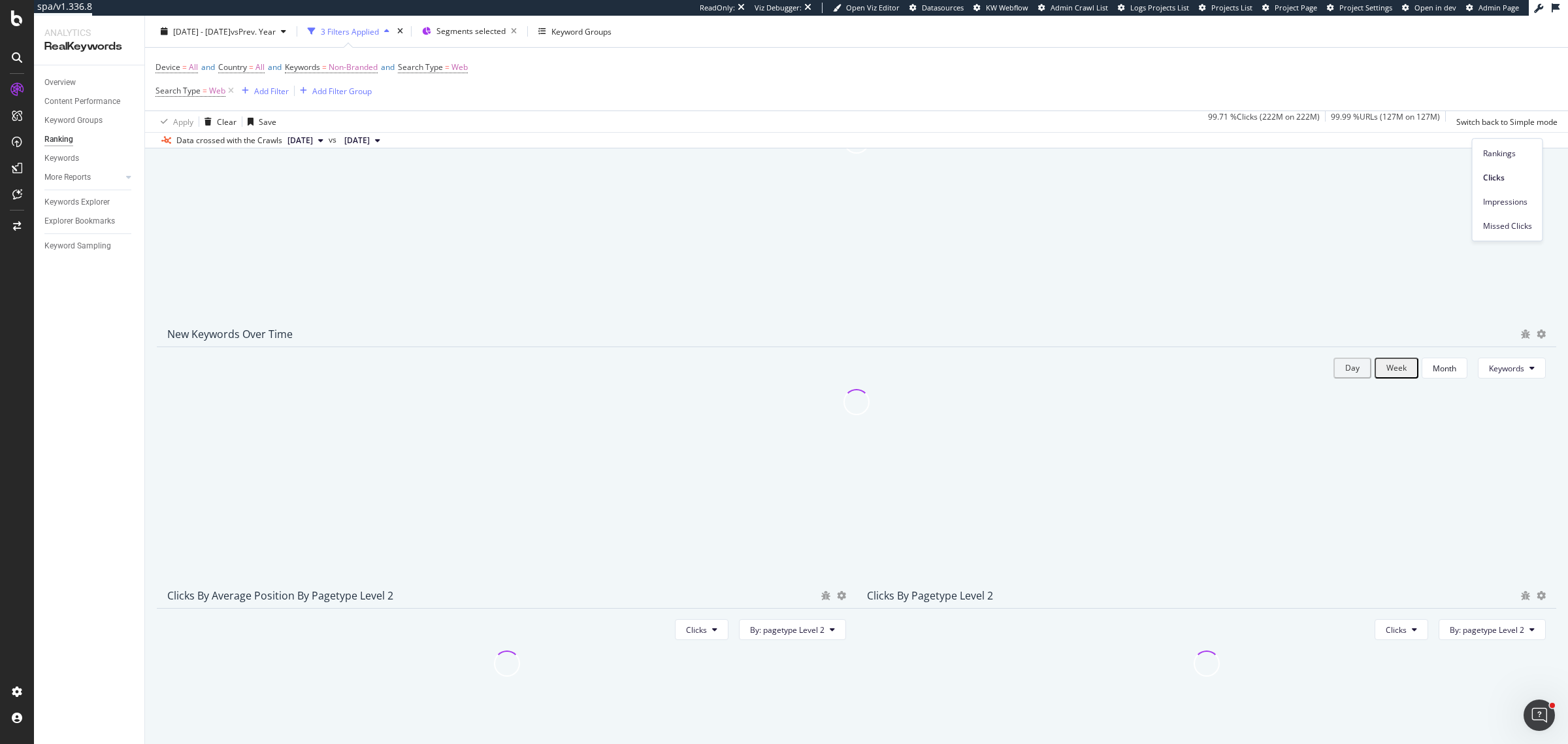
scroll to position [163, 0]
click at [1517, 377] on button "Keywords" at bounding box center [1512, 367] width 68 height 21
click at [231, 87] on icon at bounding box center [231, 90] width 11 height 13
click at [377, 72] on span "Non-Branded" at bounding box center [353, 67] width 49 height 18
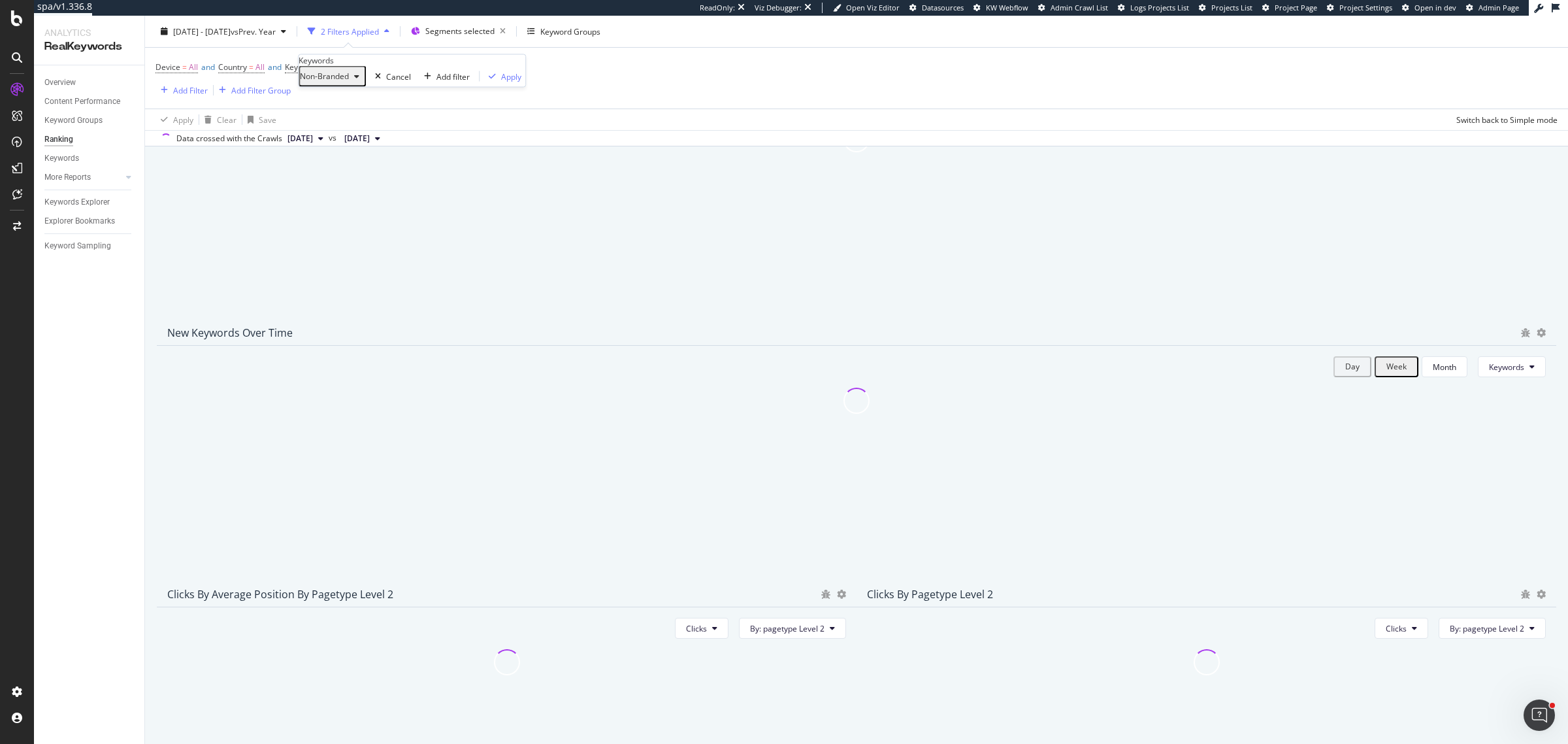
click at [360, 81] on icon "button" at bounding box center [357, 77] width 5 height 8
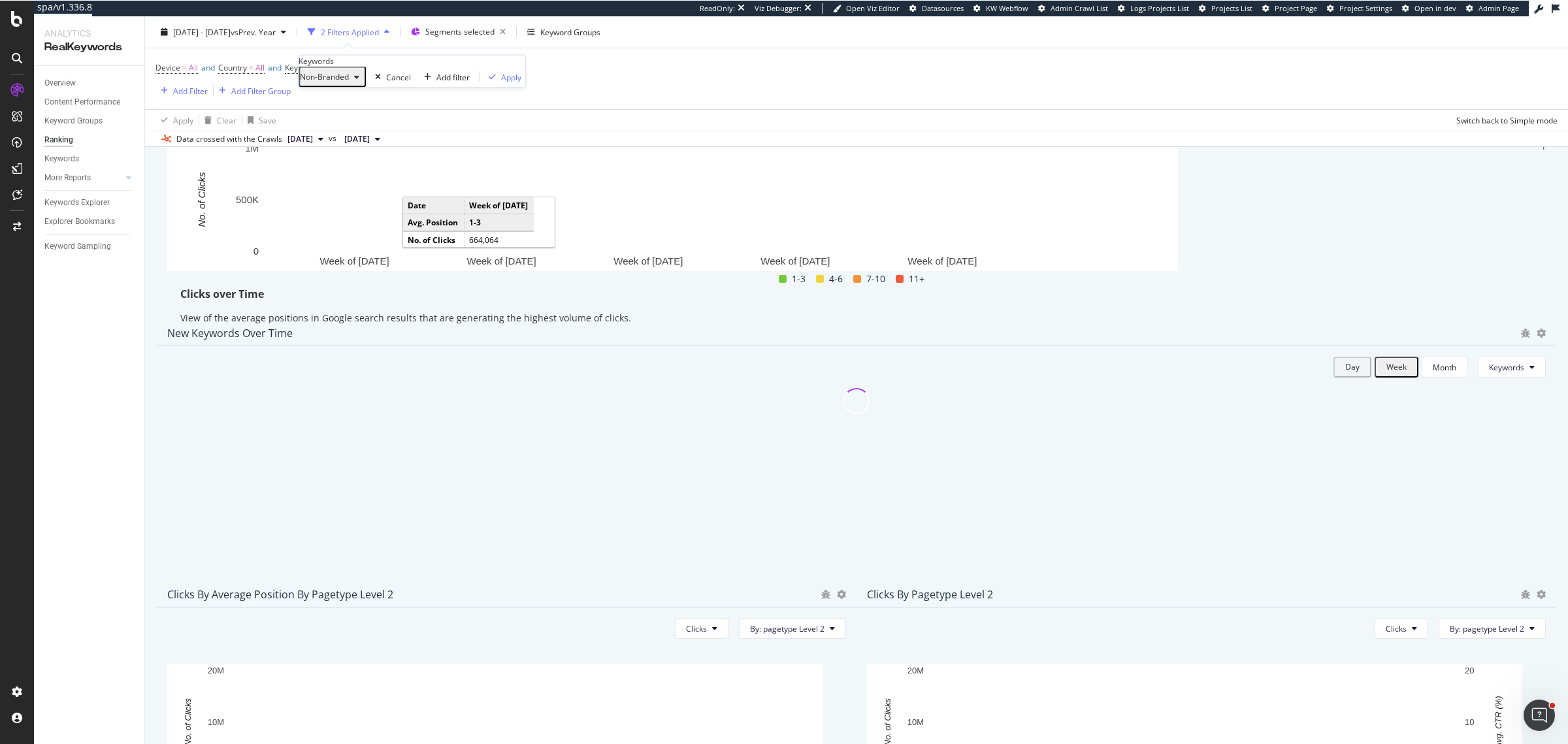
scroll to position [80, 0]
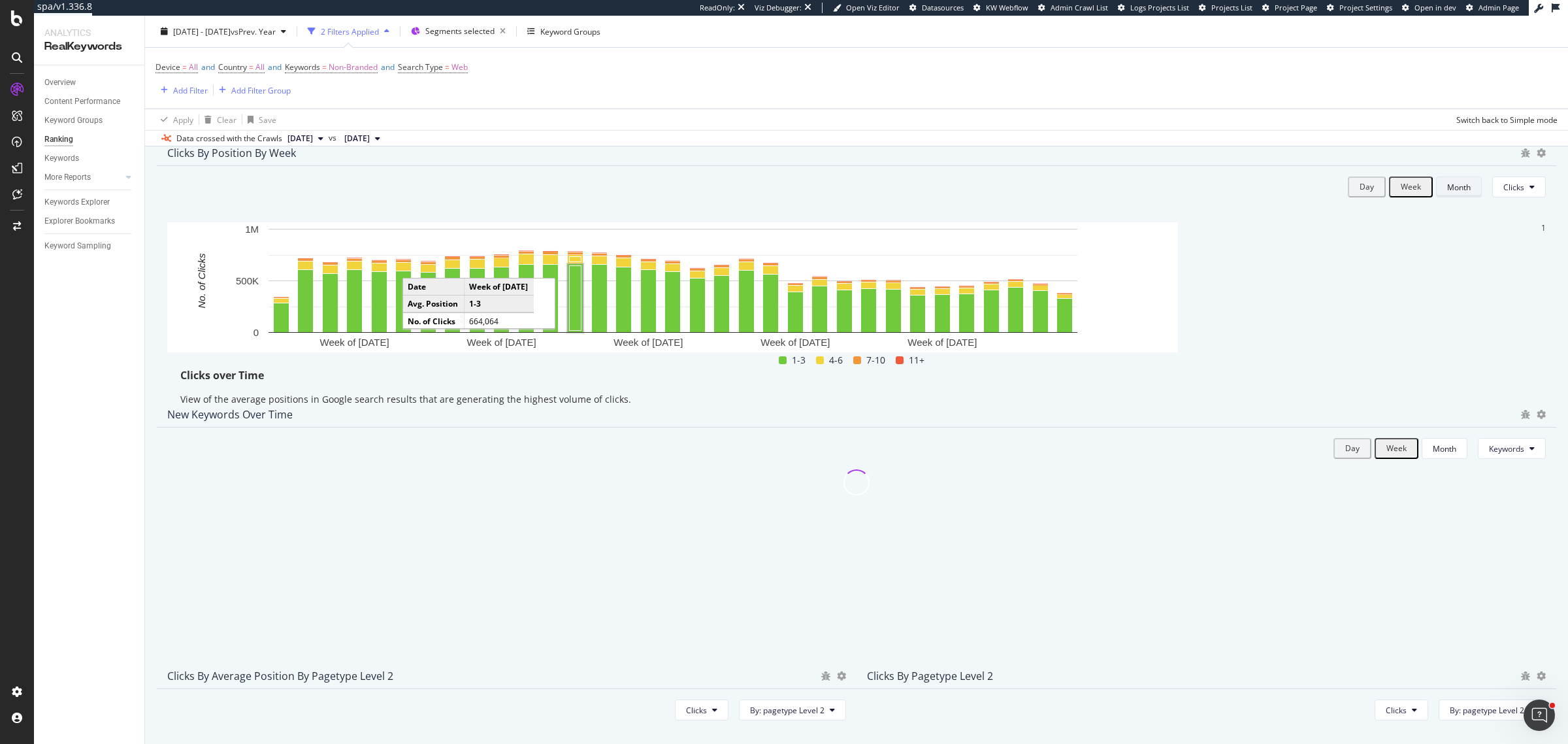
click at [1447, 193] on div "Month" at bounding box center [1459, 187] width 24 height 11
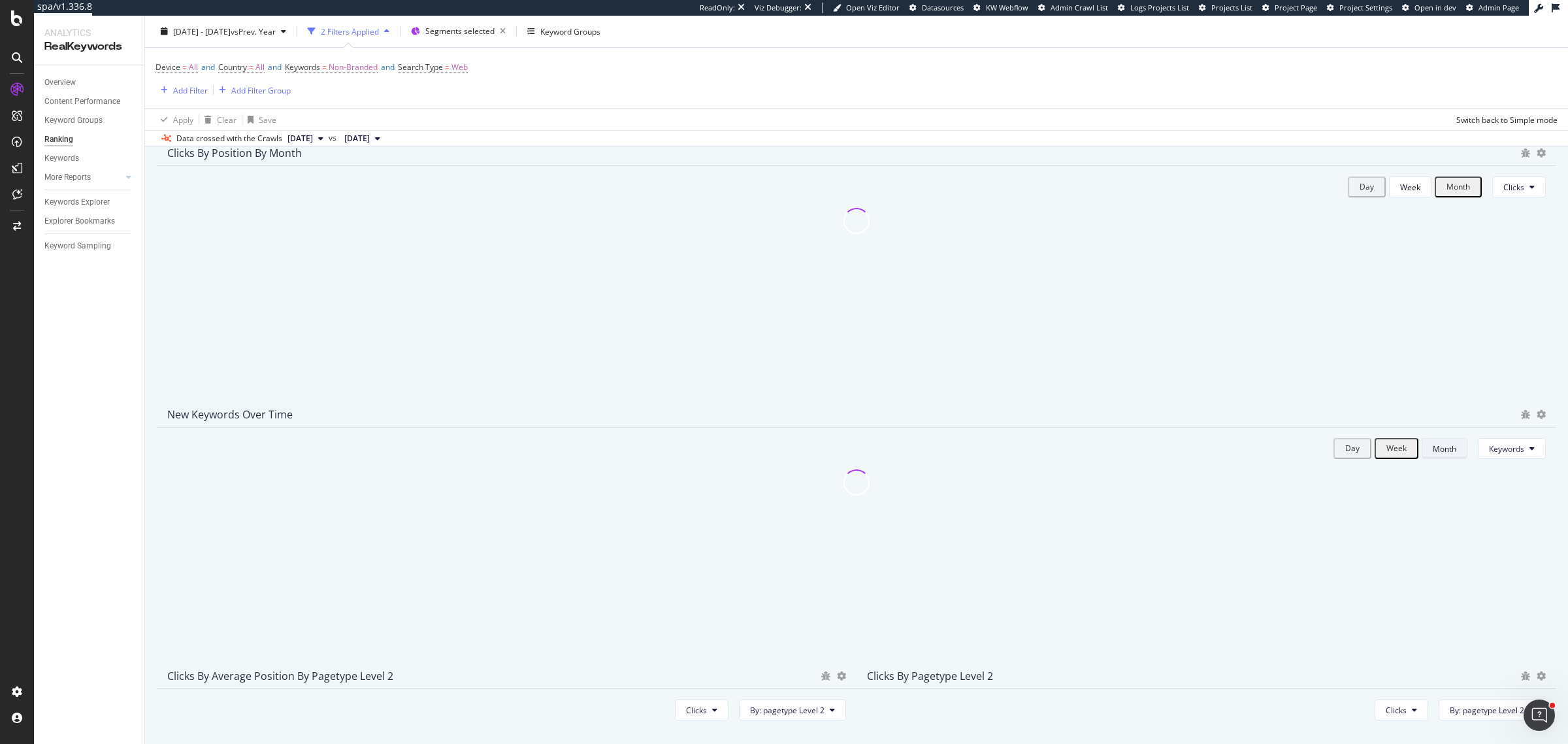
click at [1433, 455] on div "Month" at bounding box center [1445, 449] width 24 height 11
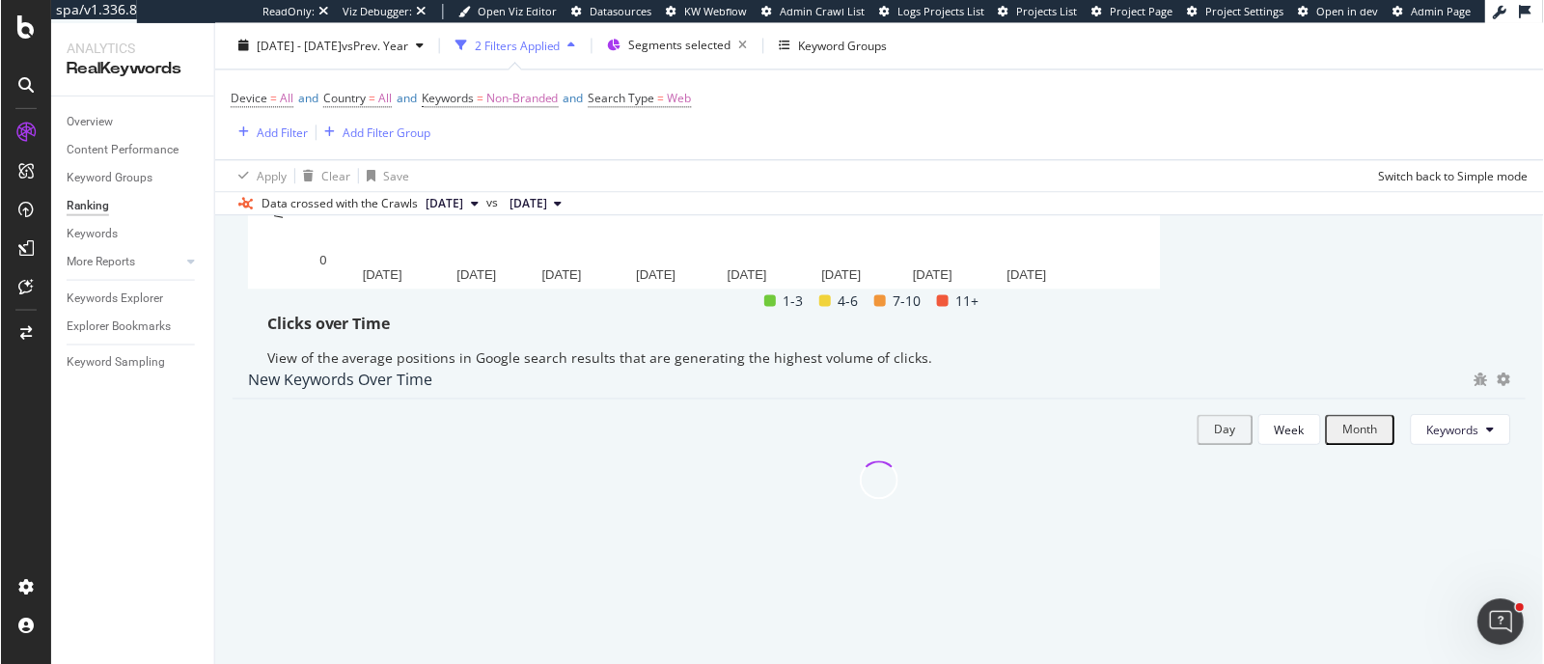
scroll to position [480, 0]
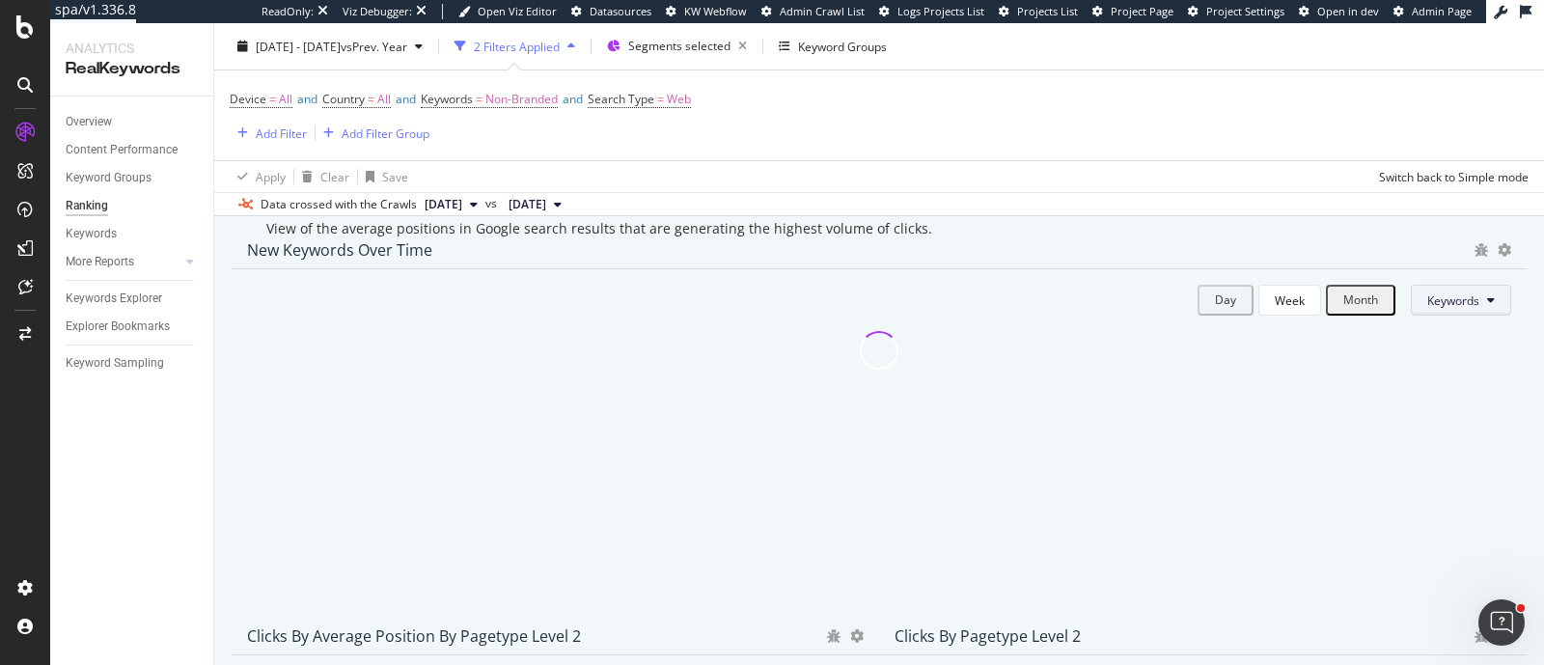
click at [1471, 315] on button "Keywords" at bounding box center [1461, 300] width 100 height 31
click at [1437, 404] on span "URLs" at bounding box center [1423, 405] width 54 height 17
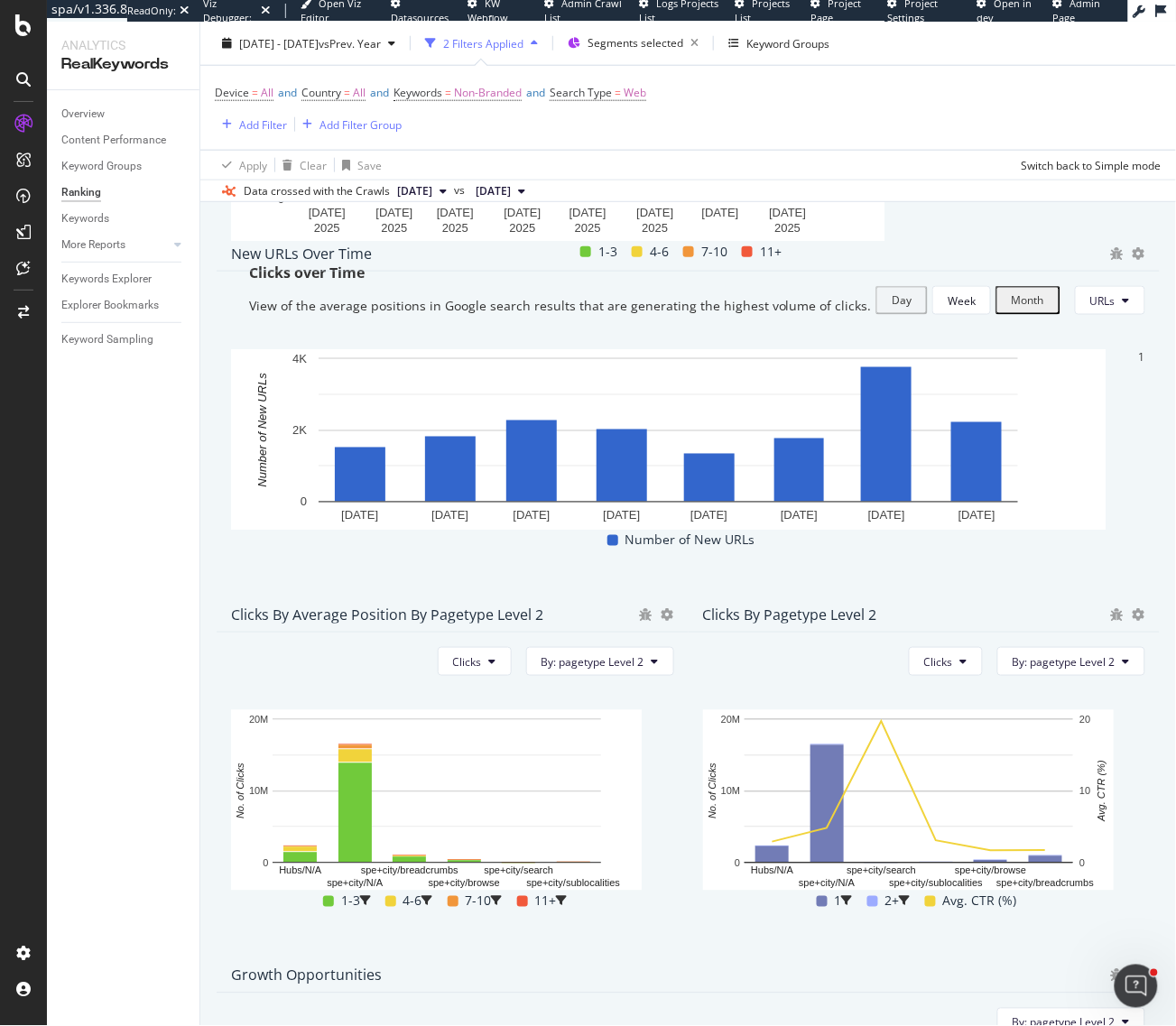
scroll to position [401, 0]
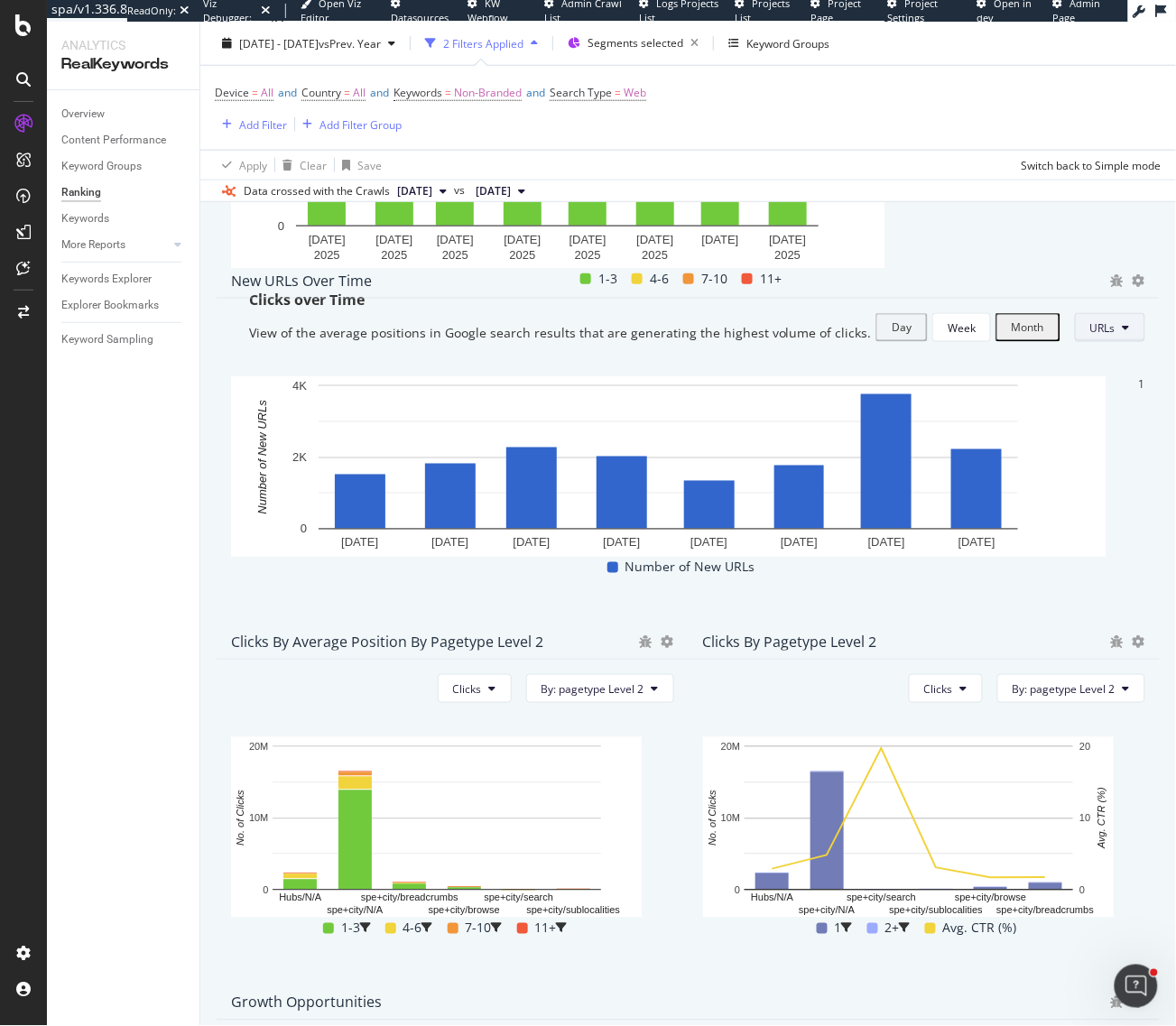
click at [1075, 342] on button "URLs" at bounding box center [1110, 327] width 70 height 29
click at [1053, 290] on div "Clicks over Time View of the average positions in Google search results that ar…" at bounding box center [688, 321] width 914 height 62
click at [1090, 336] on span "URLs" at bounding box center [1102, 328] width 25 height 15
click at [1094, 386] on span "Keywords" at bounding box center [1087, 394] width 49 height 16
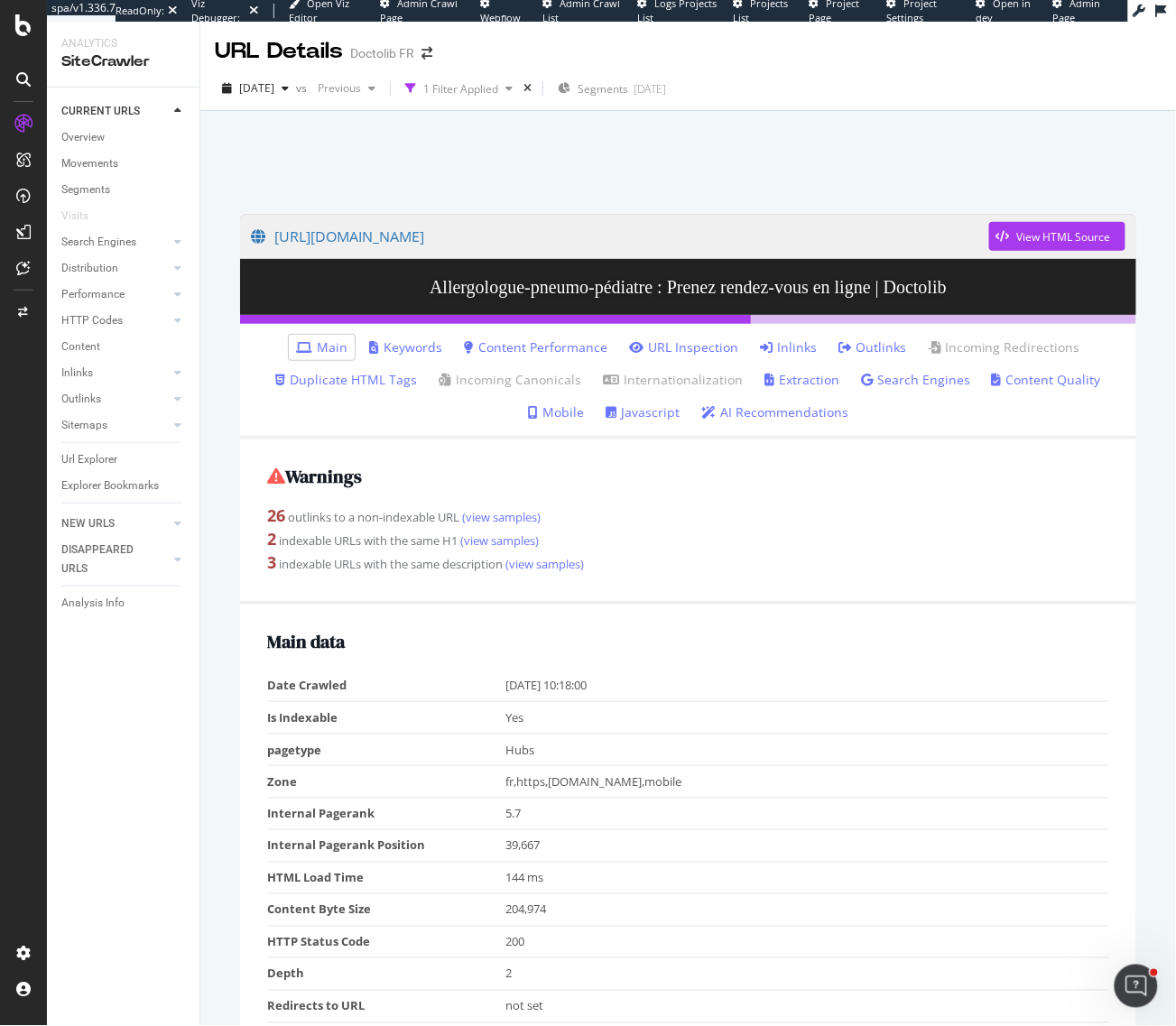
scroll to position [1273, 0]
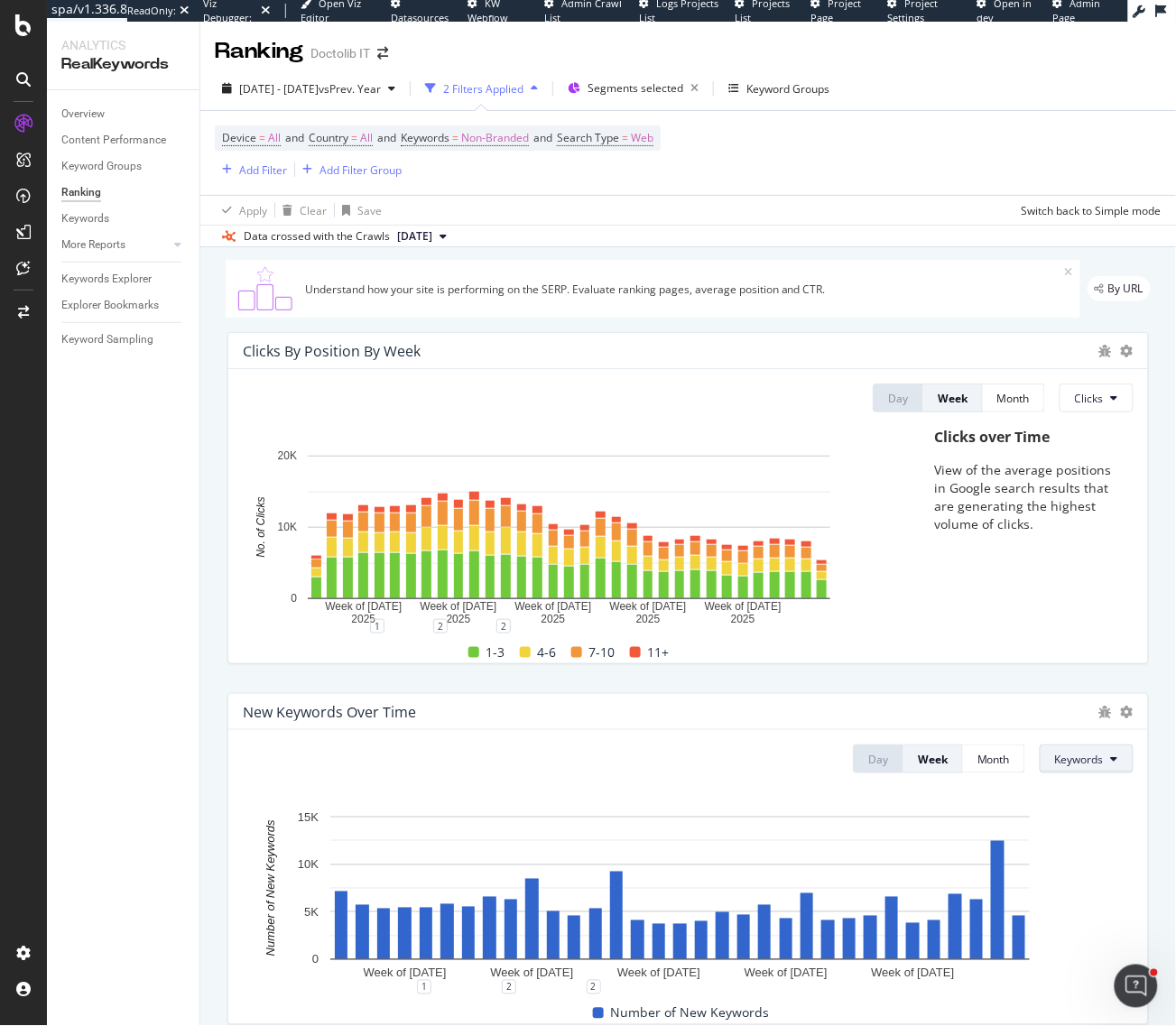
click at [1077, 762] on span "Keywords" at bounding box center [1080, 759] width 49 height 15
click at [978, 756] on div "Month" at bounding box center [994, 759] width 33 height 15
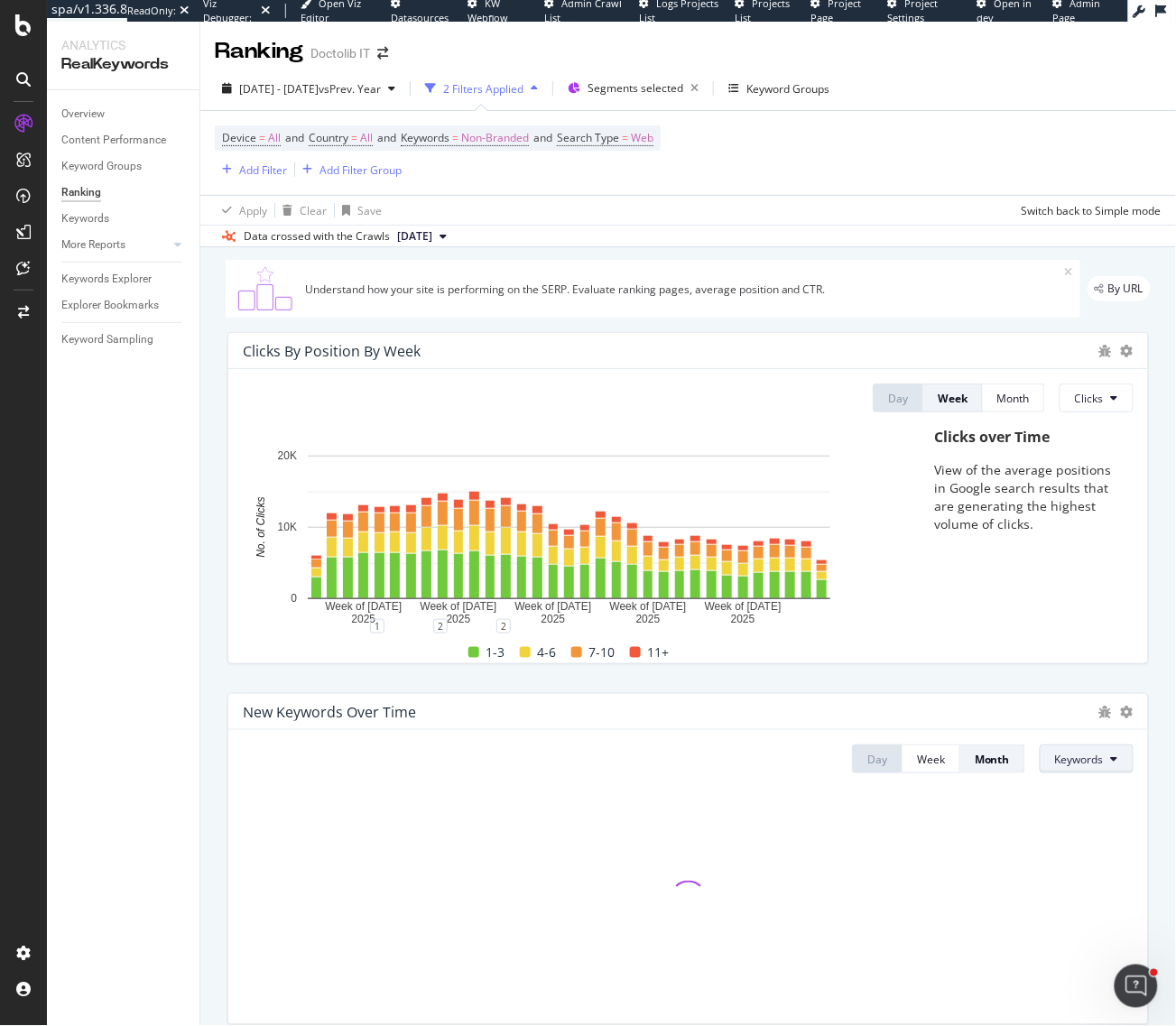
click at [1071, 749] on button "Keywords" at bounding box center [1086, 759] width 94 height 29
click at [1081, 819] on div "URLs" at bounding box center [1064, 830] width 80 height 26
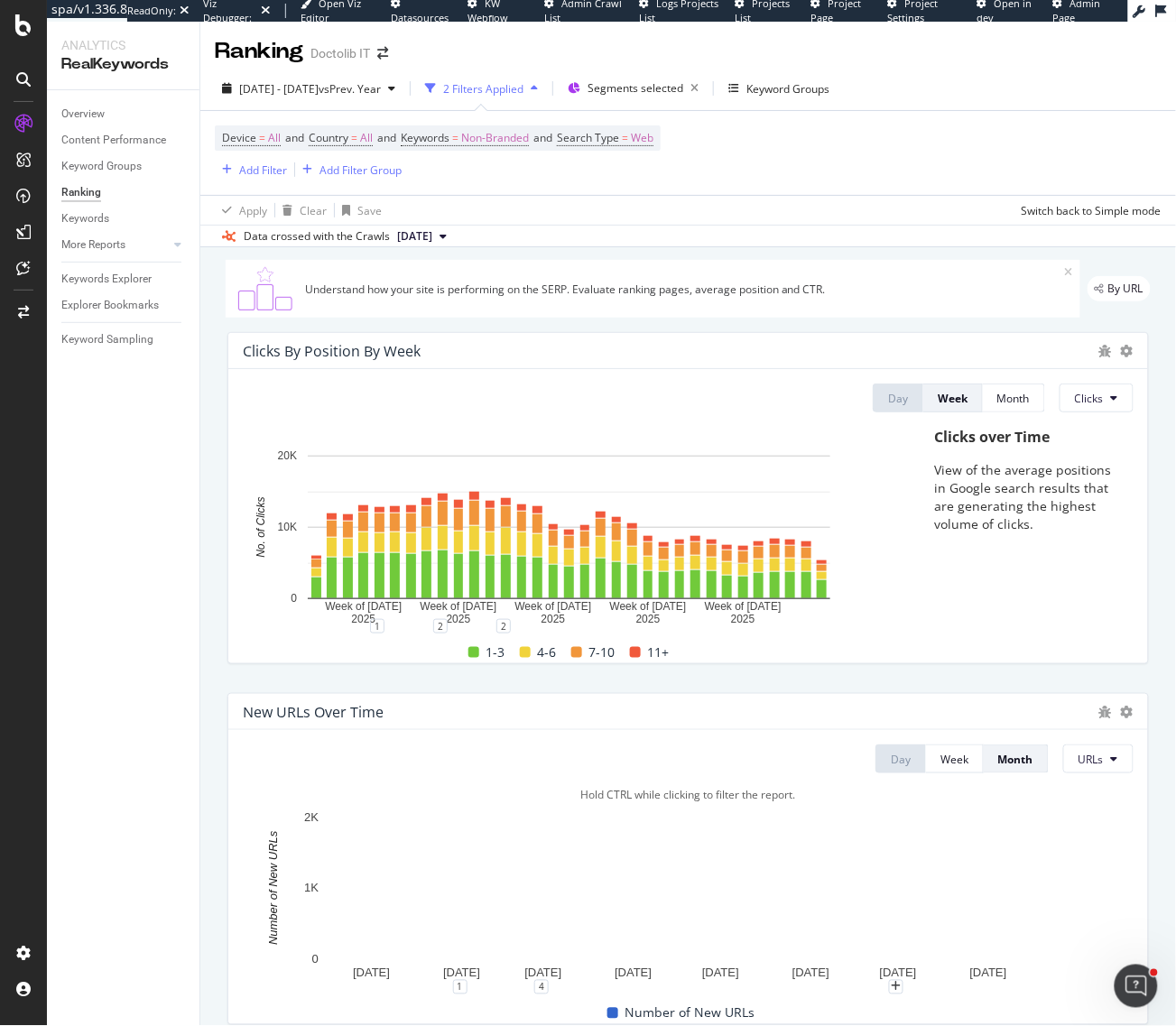
scroll to position [113, 0]
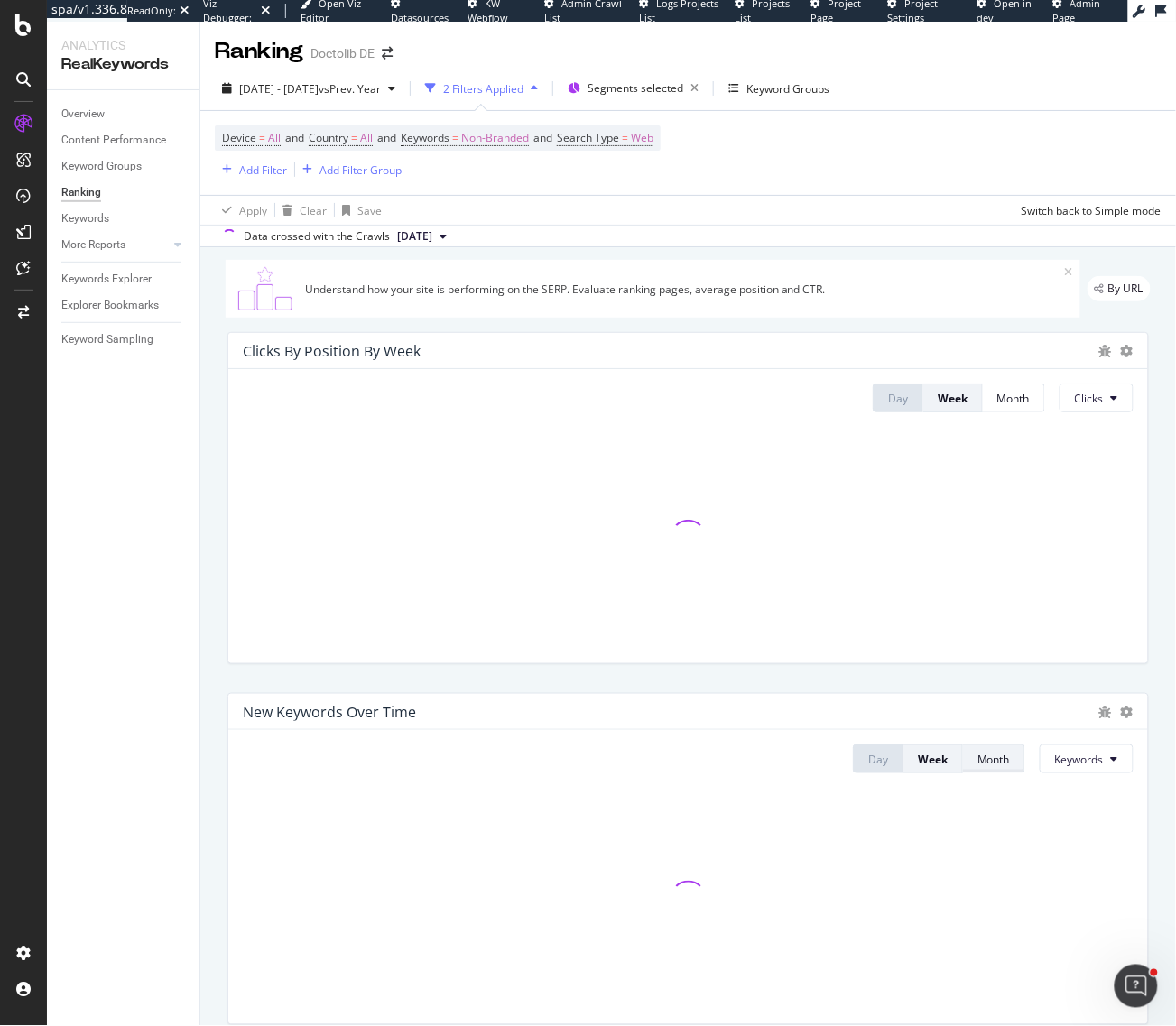
click at [978, 755] on div "Month" at bounding box center [994, 759] width 33 height 15
click at [1097, 749] on button "Keywords" at bounding box center [1086, 759] width 94 height 29
click at [1064, 819] on div "URLs" at bounding box center [1064, 830] width 80 height 26
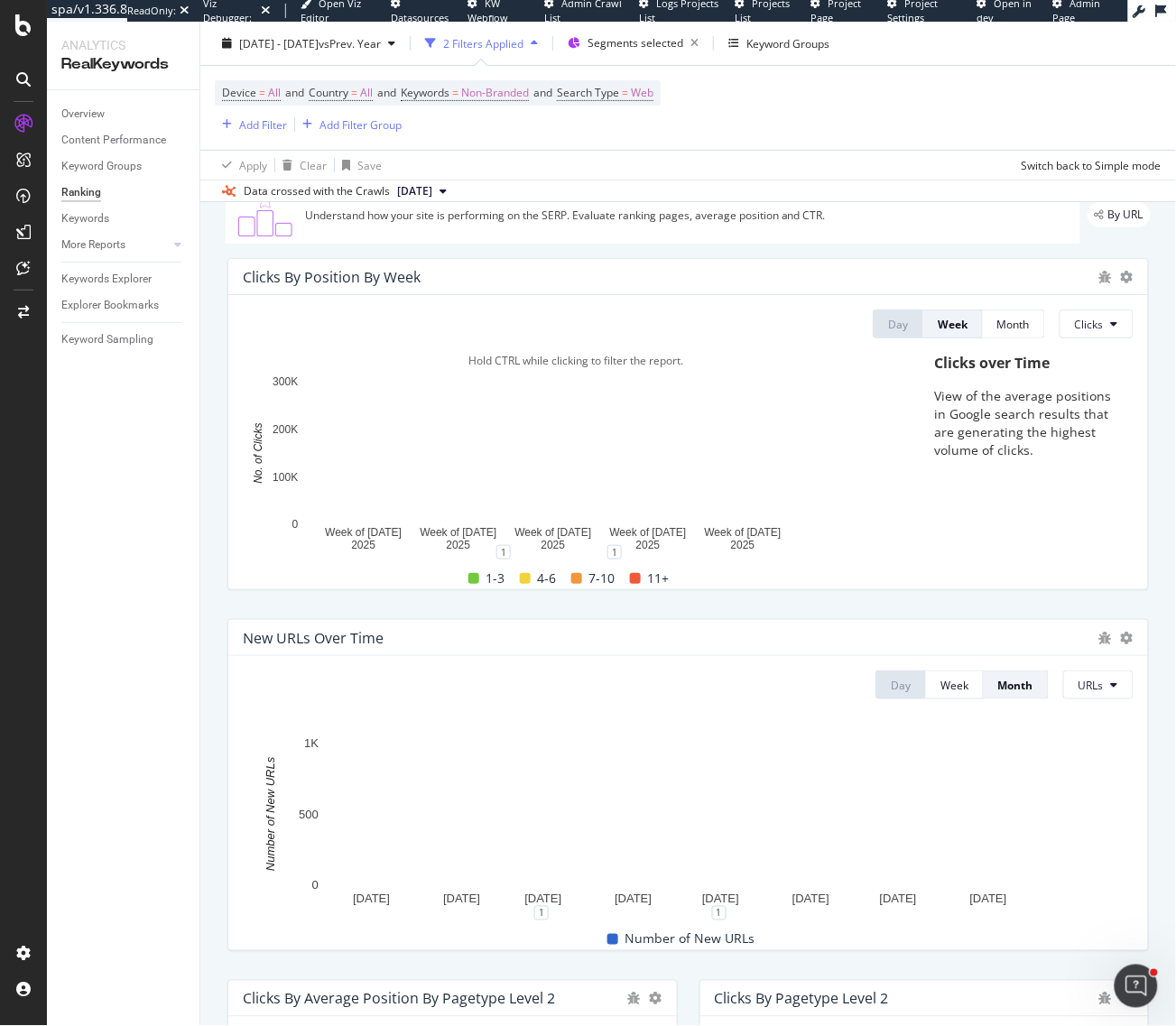
scroll to position [113, 0]
